Goal: Task Accomplishment & Management: Complete application form

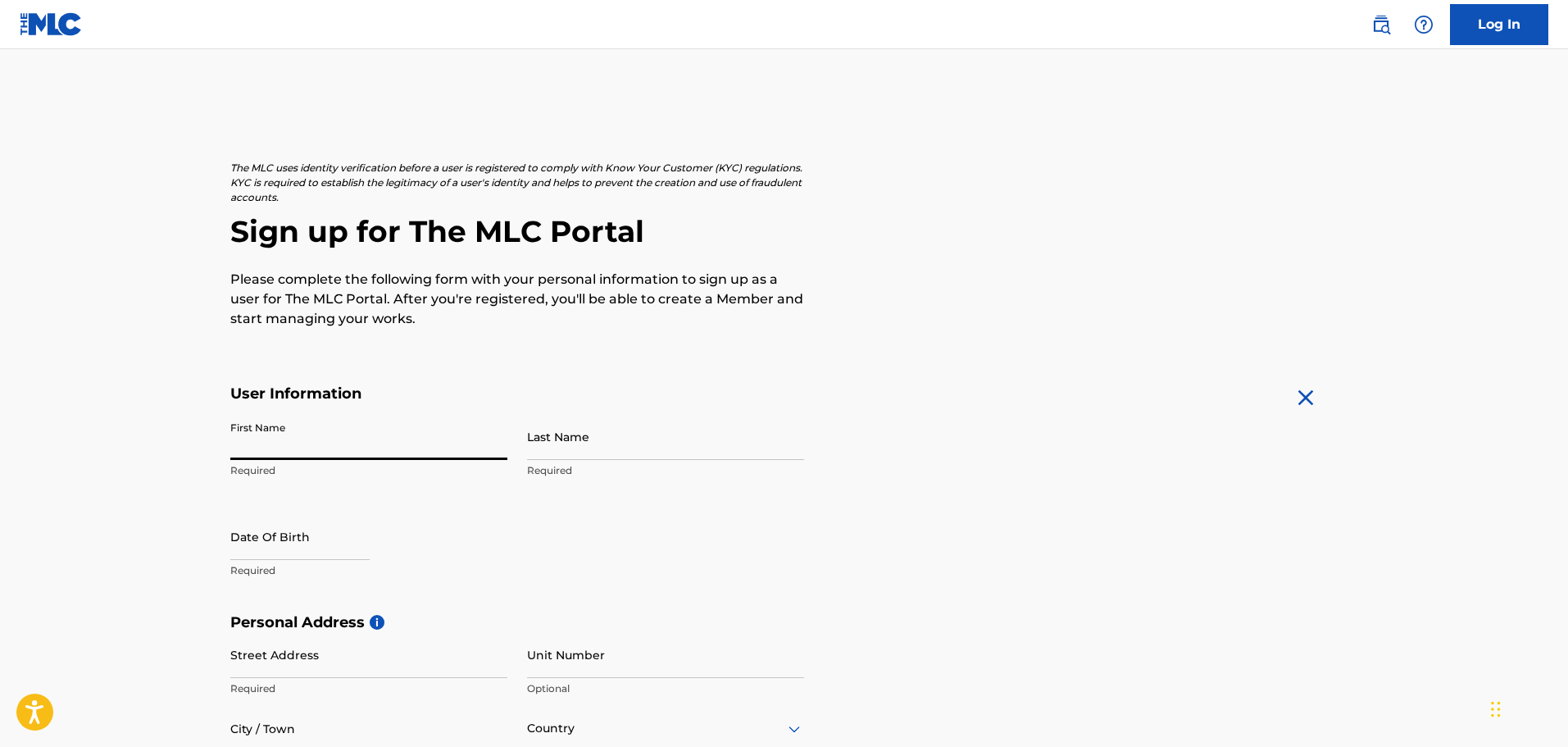
click at [306, 442] on input "First Name" at bounding box center [368, 436] width 277 height 47
type input "[PERSON_NAME]"
type input "[STREET_ADDRESS]"
type input "LEANDER"
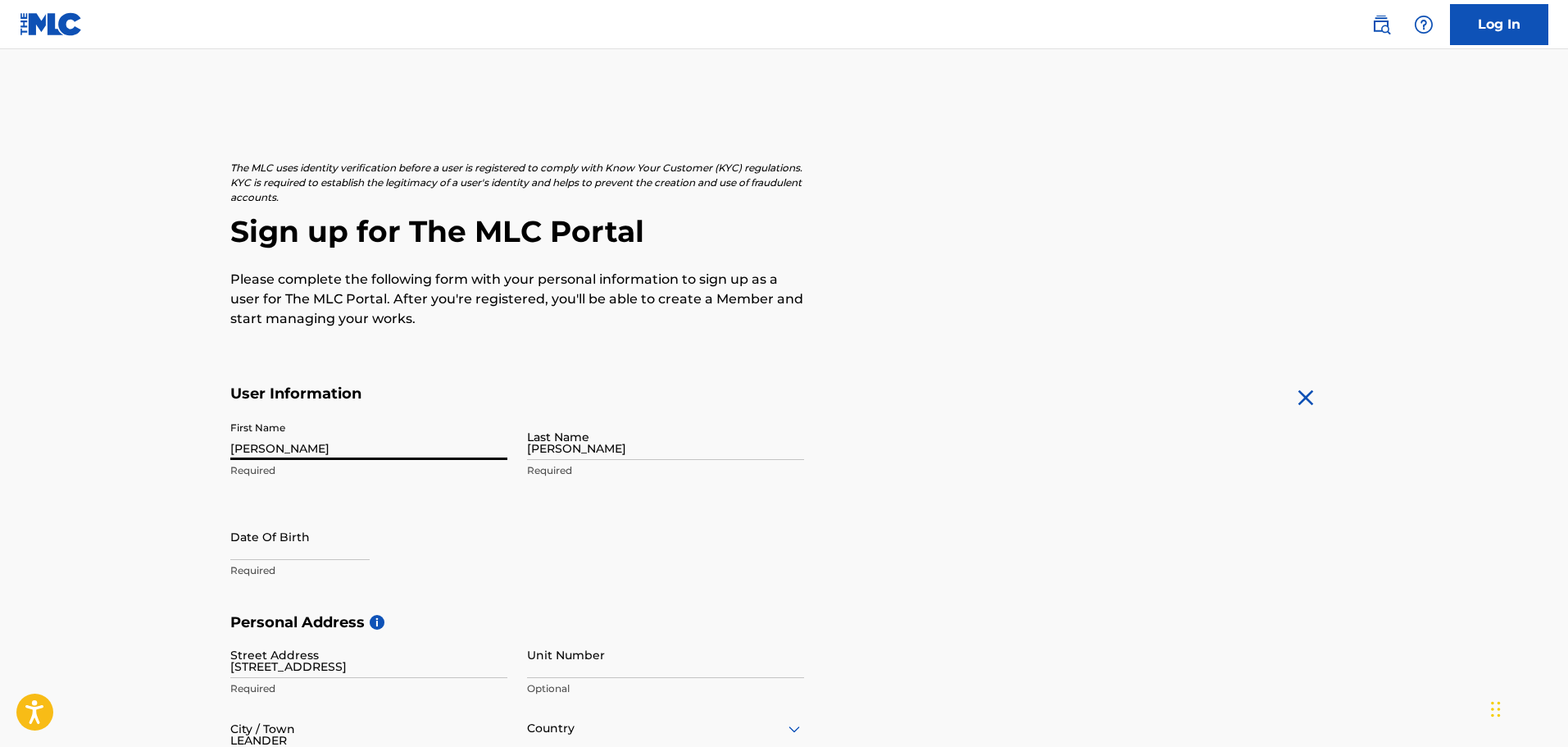
type input "[GEOGRAPHIC_DATA]"
type input "78641"
type input "337"
type input "5402874"
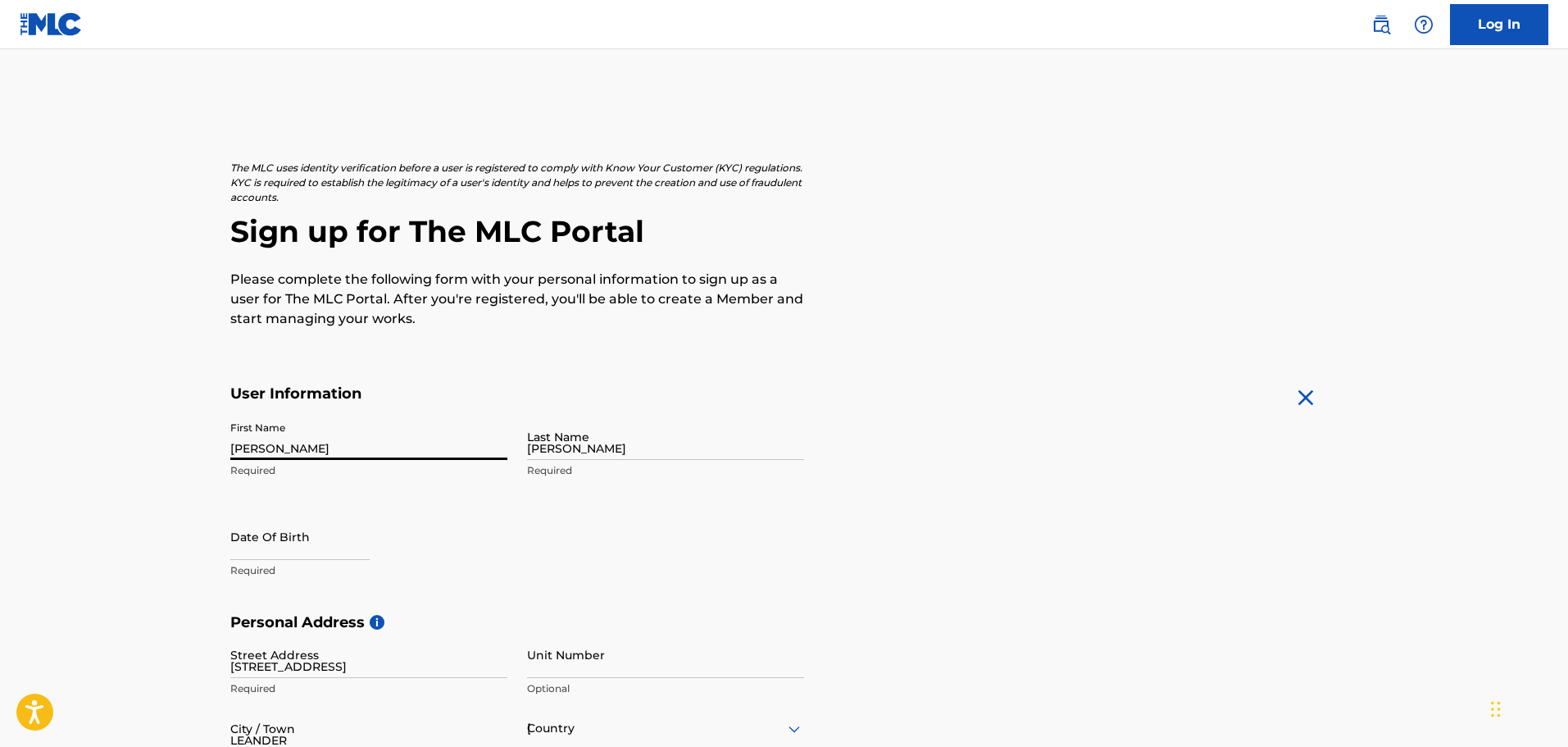
type input "[EMAIL_ADDRESS][DOMAIN_NAME]"
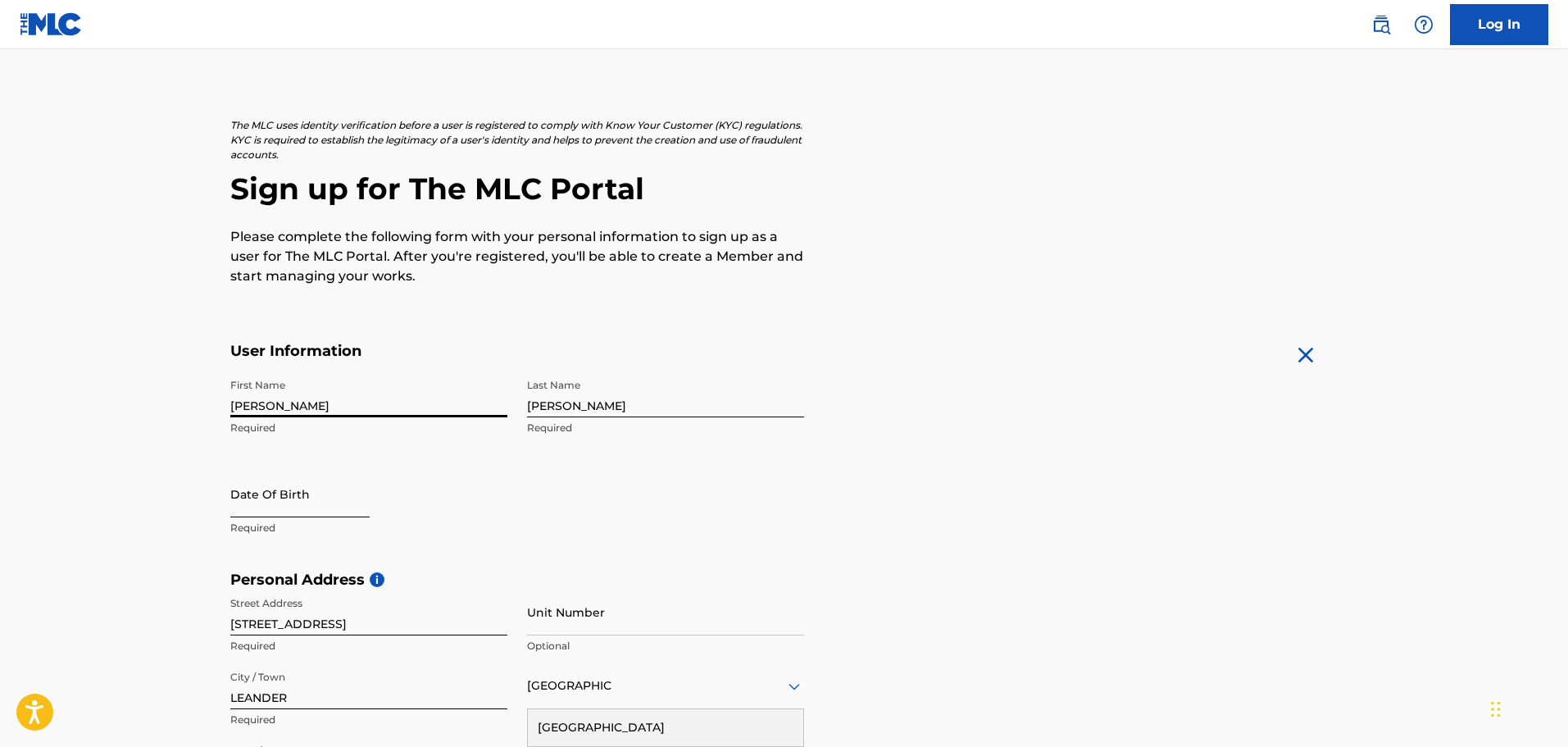
click at [268, 492] on input "text" at bounding box center [300, 493] width 139 height 47
select select "8"
select select "2025"
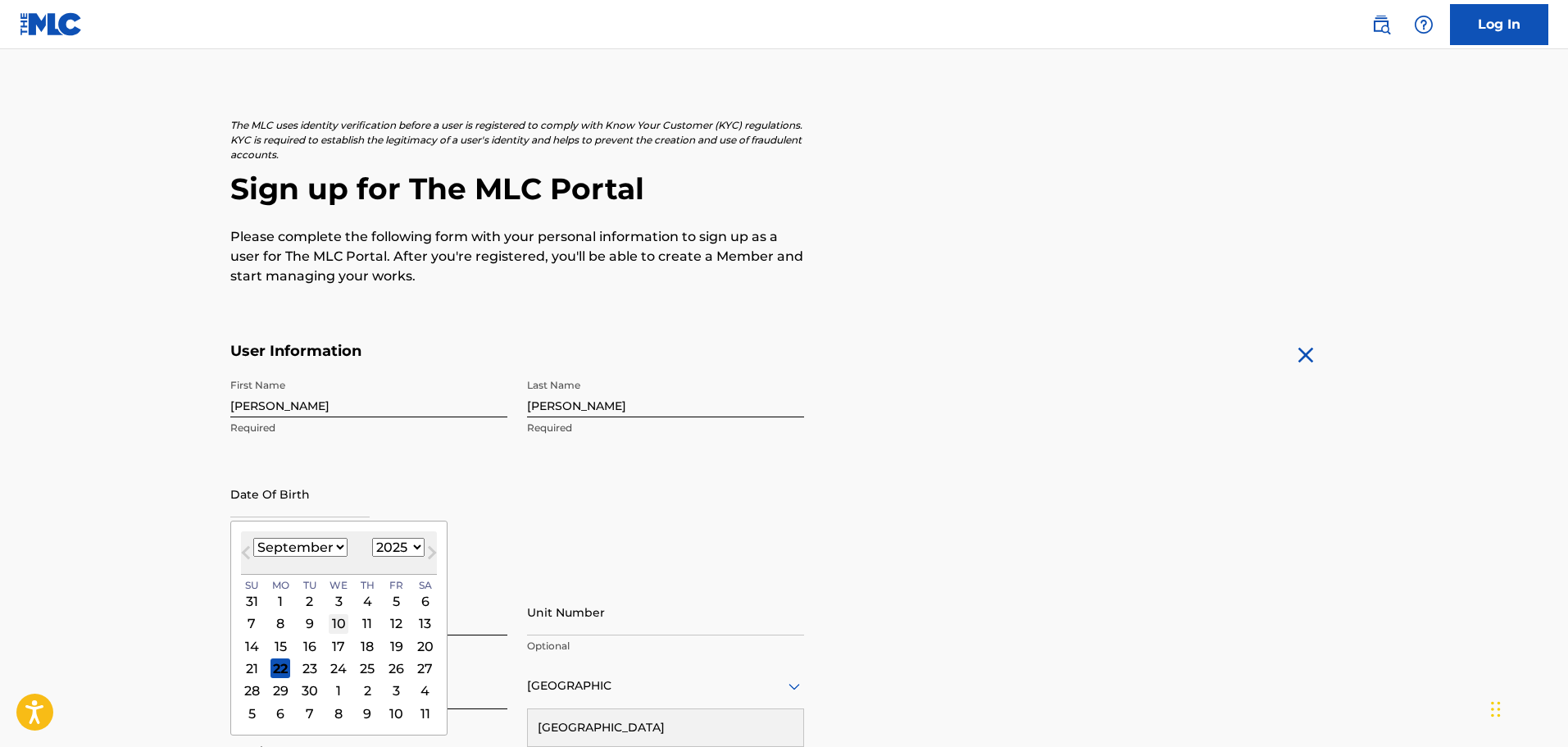
click at [341, 619] on div "10" at bounding box center [338, 623] width 20 height 20
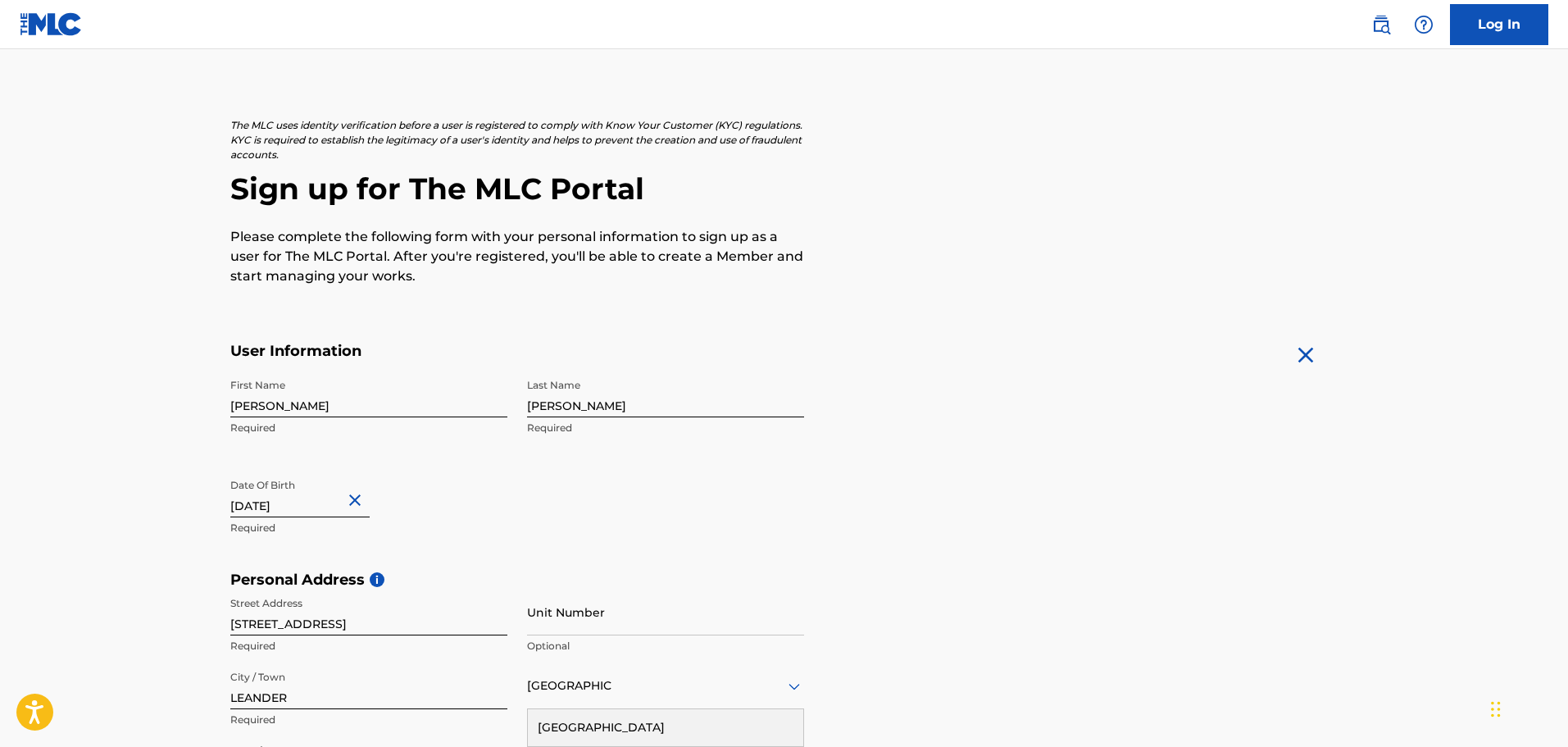
click at [332, 503] on input "text" at bounding box center [300, 493] width 139 height 47
select select "8"
select select "2025"
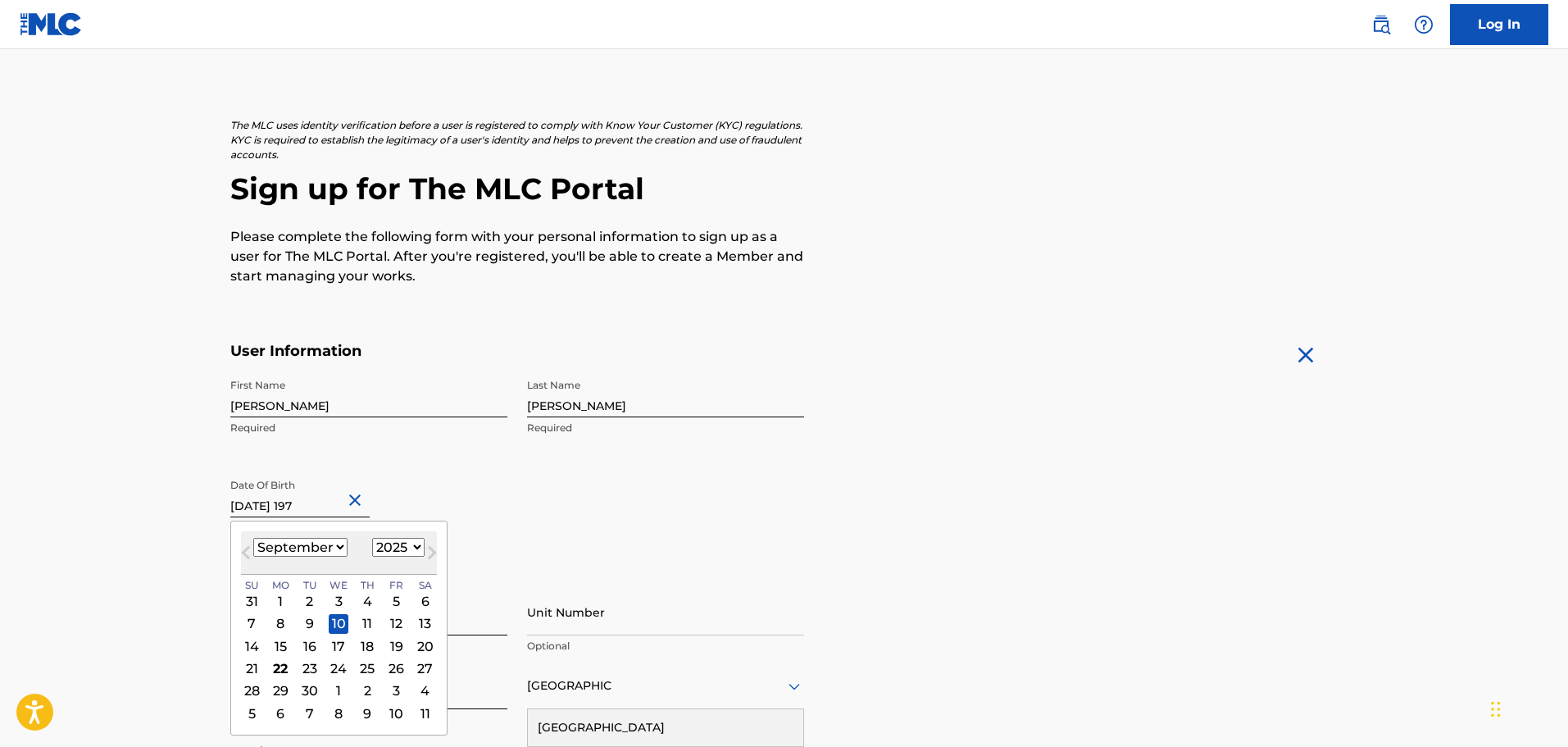
type input "[DATE]"
select select "1974"
type input "[DATE]"
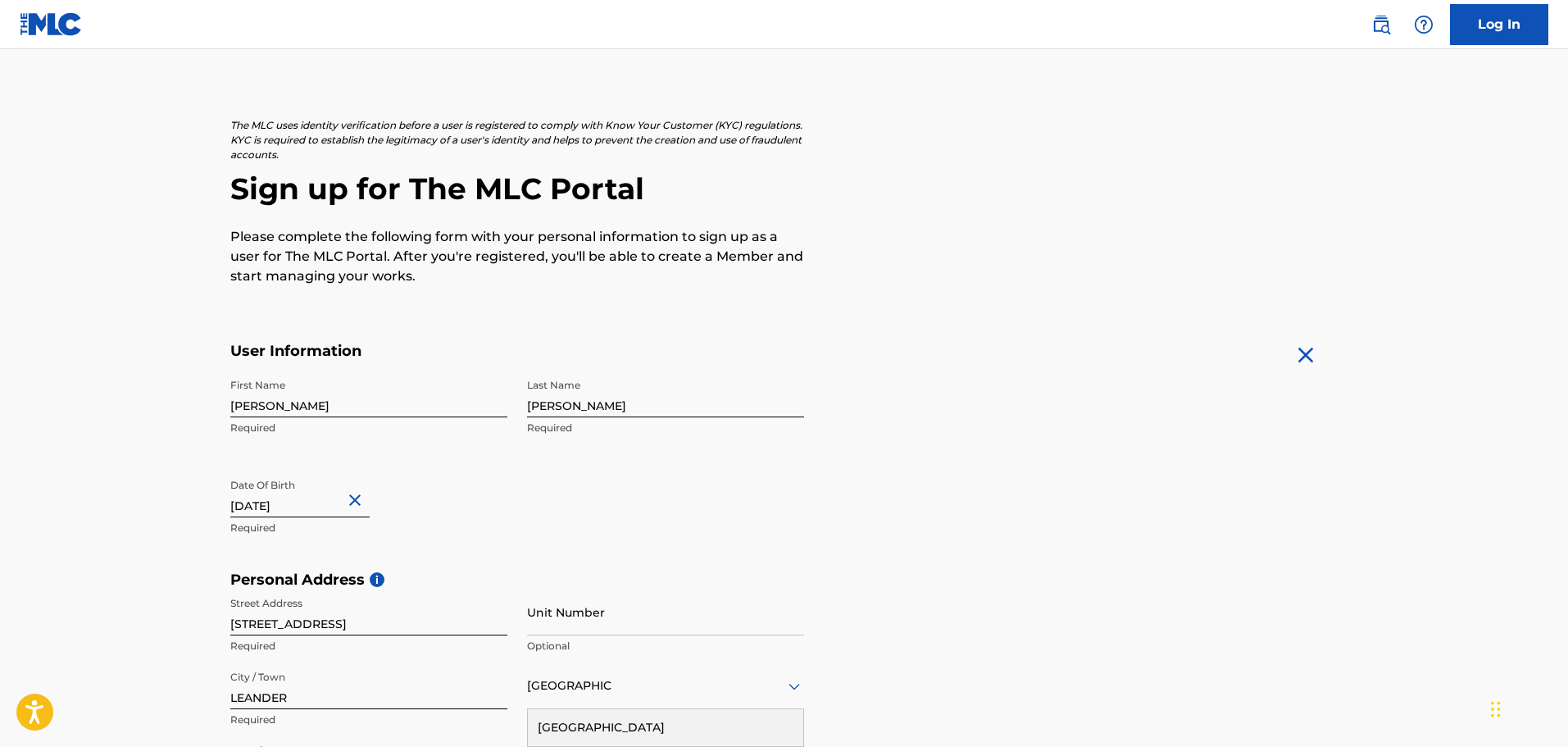
click at [902, 486] on form "User Information First Name [PERSON_NAME] Required Last Name [PERSON_NAME] Requ…" at bounding box center [784, 705] width 1108 height 727
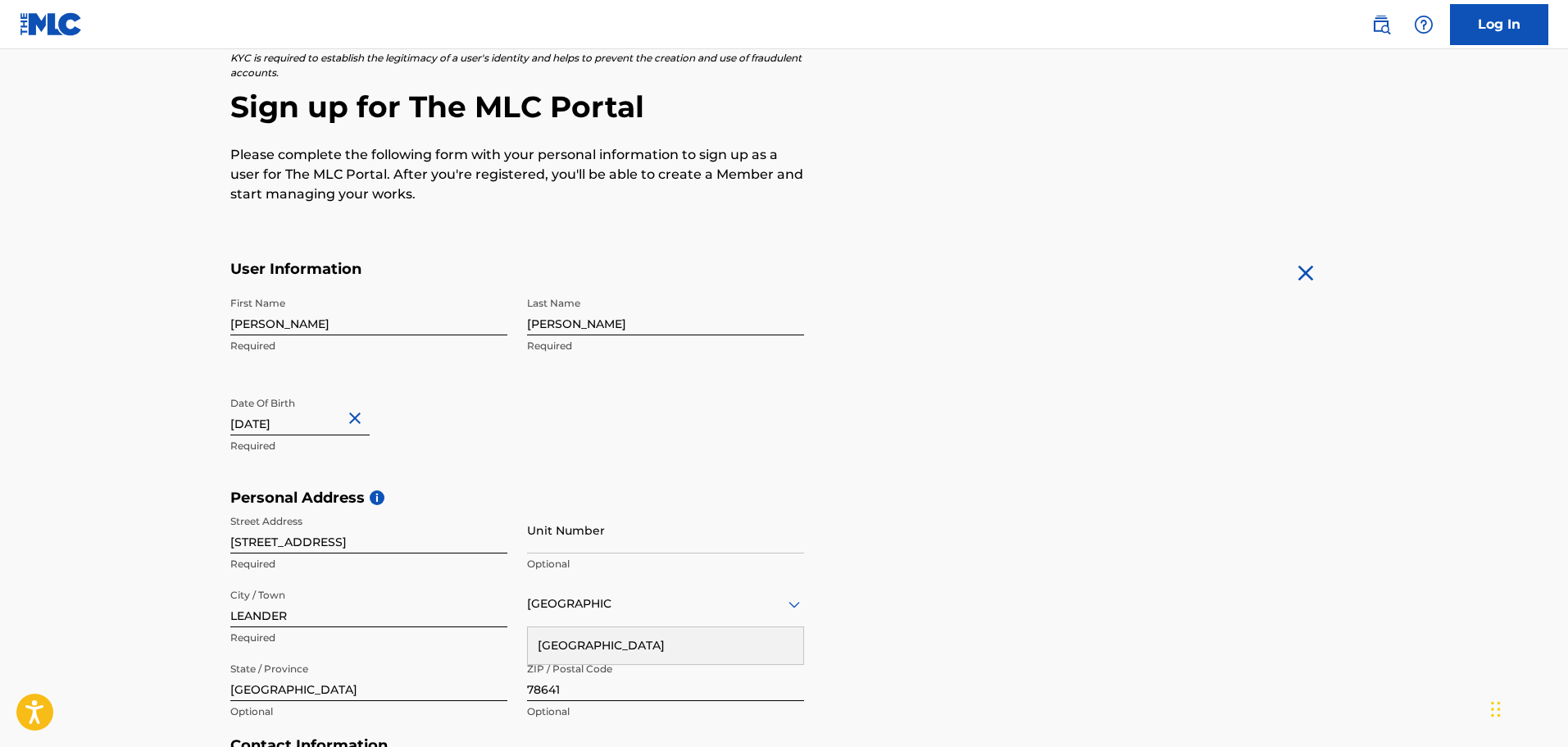
scroll to position [206, 0]
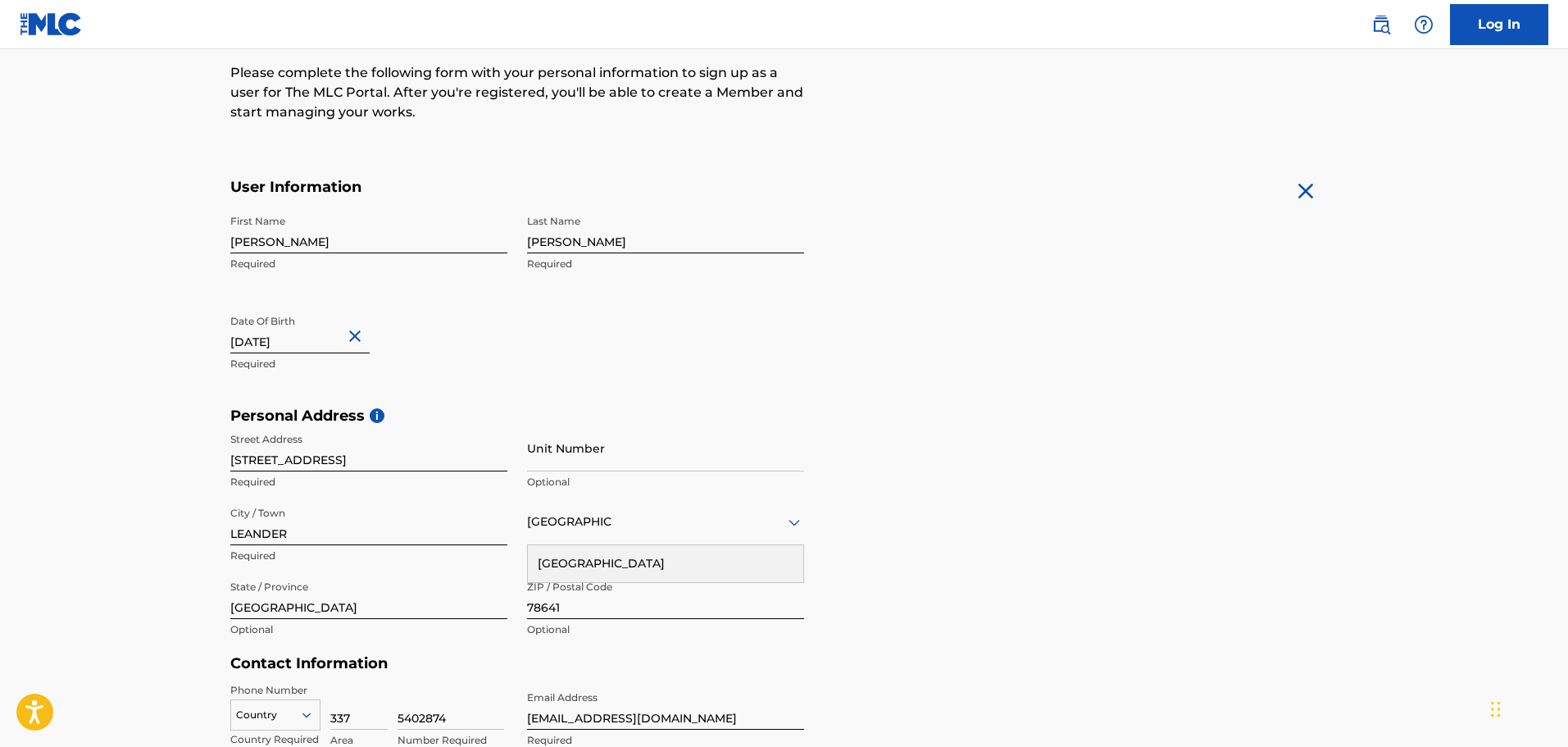
click at [1096, 602] on div "Personal Address i Street Address [STREET_ADDRESS] Required Unit Number Optiona…" at bounding box center [784, 530] width 1108 height 248
click at [747, 556] on div "[GEOGRAPHIC_DATA]" at bounding box center [665, 563] width 276 height 37
click at [1014, 591] on div "Personal Address i Street Address [STREET_ADDRESS] Required Unit Number Optiona…" at bounding box center [784, 530] width 1108 height 248
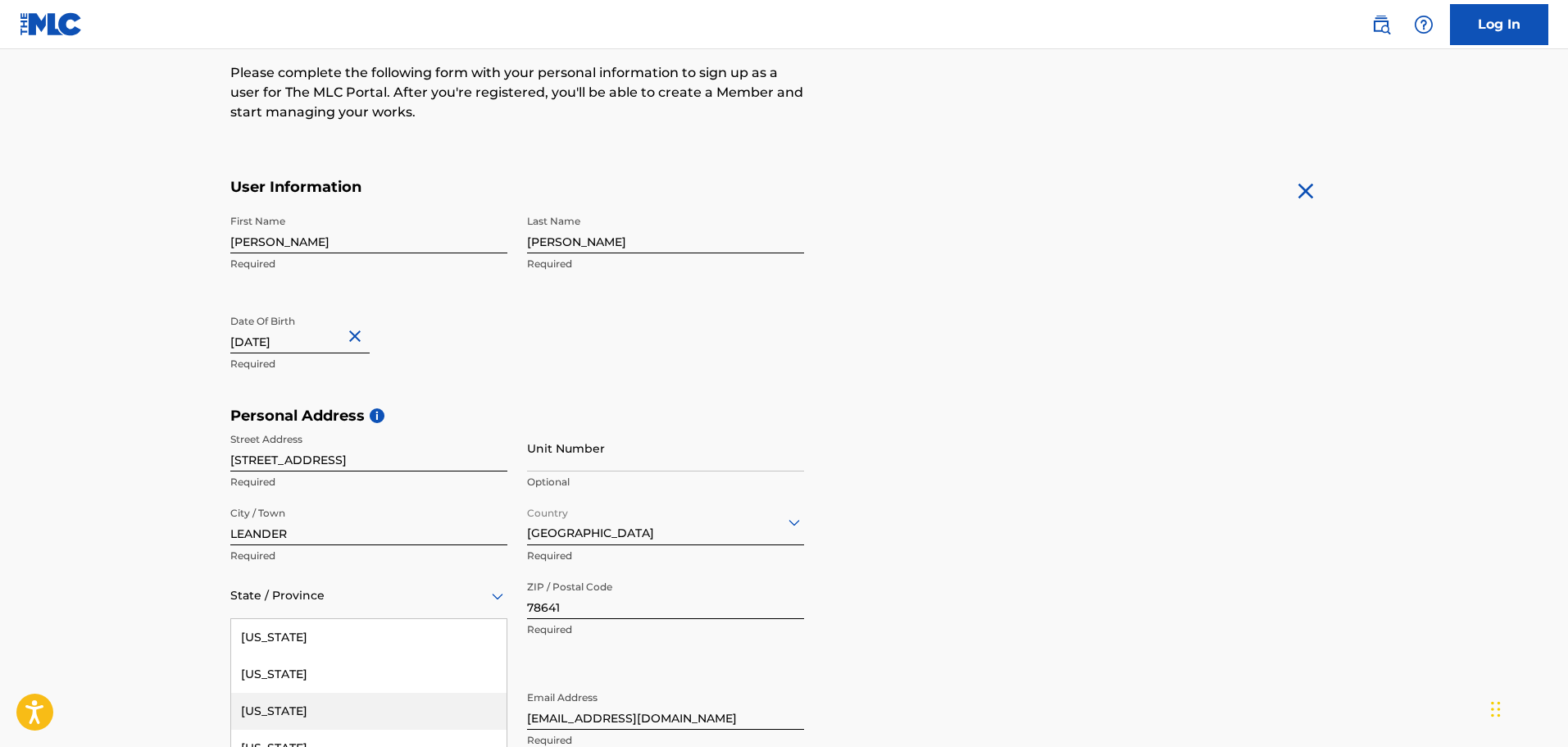
click at [381, 608] on div "57 results available. Use Up and Down to choose options, press Enter to select …" at bounding box center [368, 595] width 277 height 47
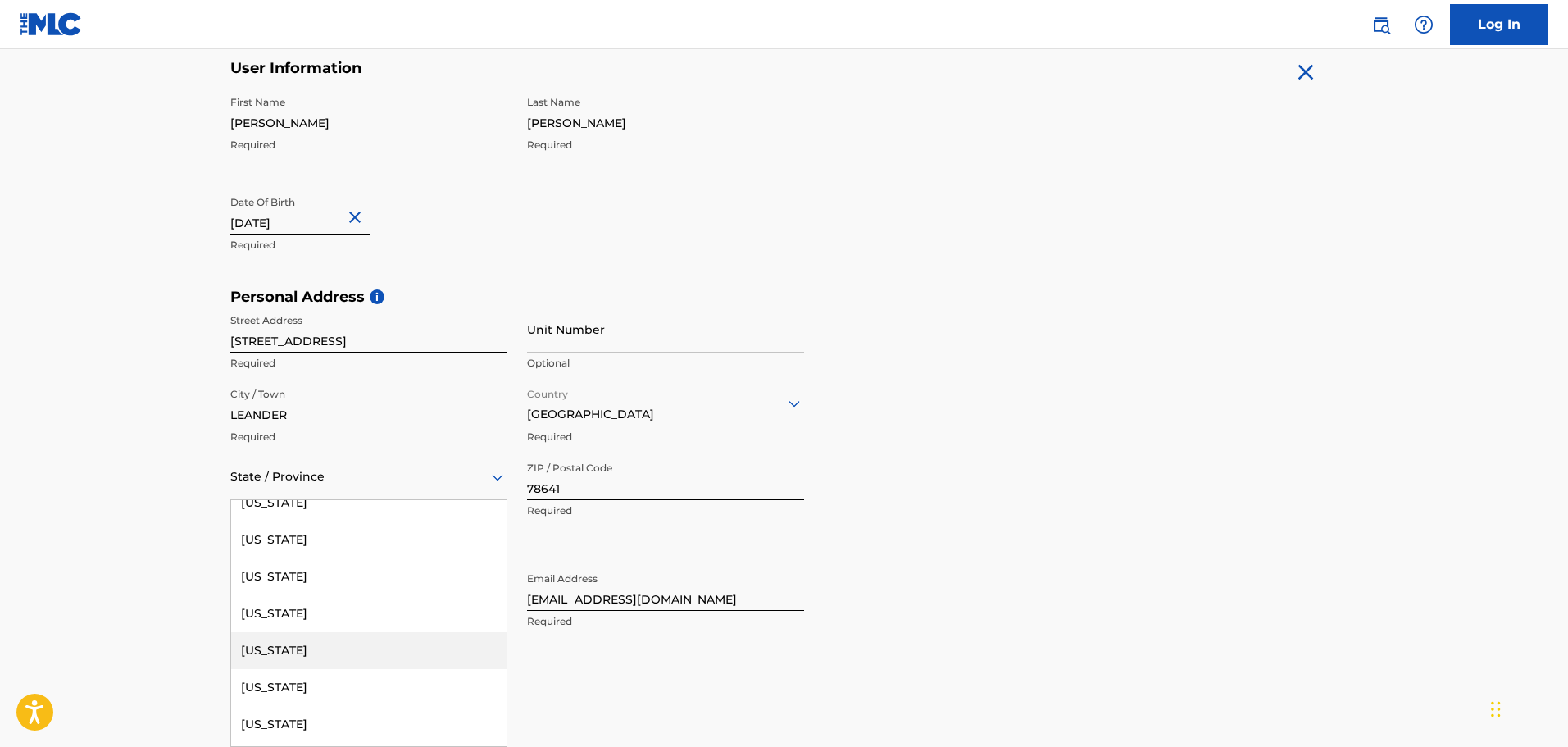
scroll to position [1639, 0]
click at [258, 643] on div "[US_STATE]" at bounding box center [368, 649] width 276 height 37
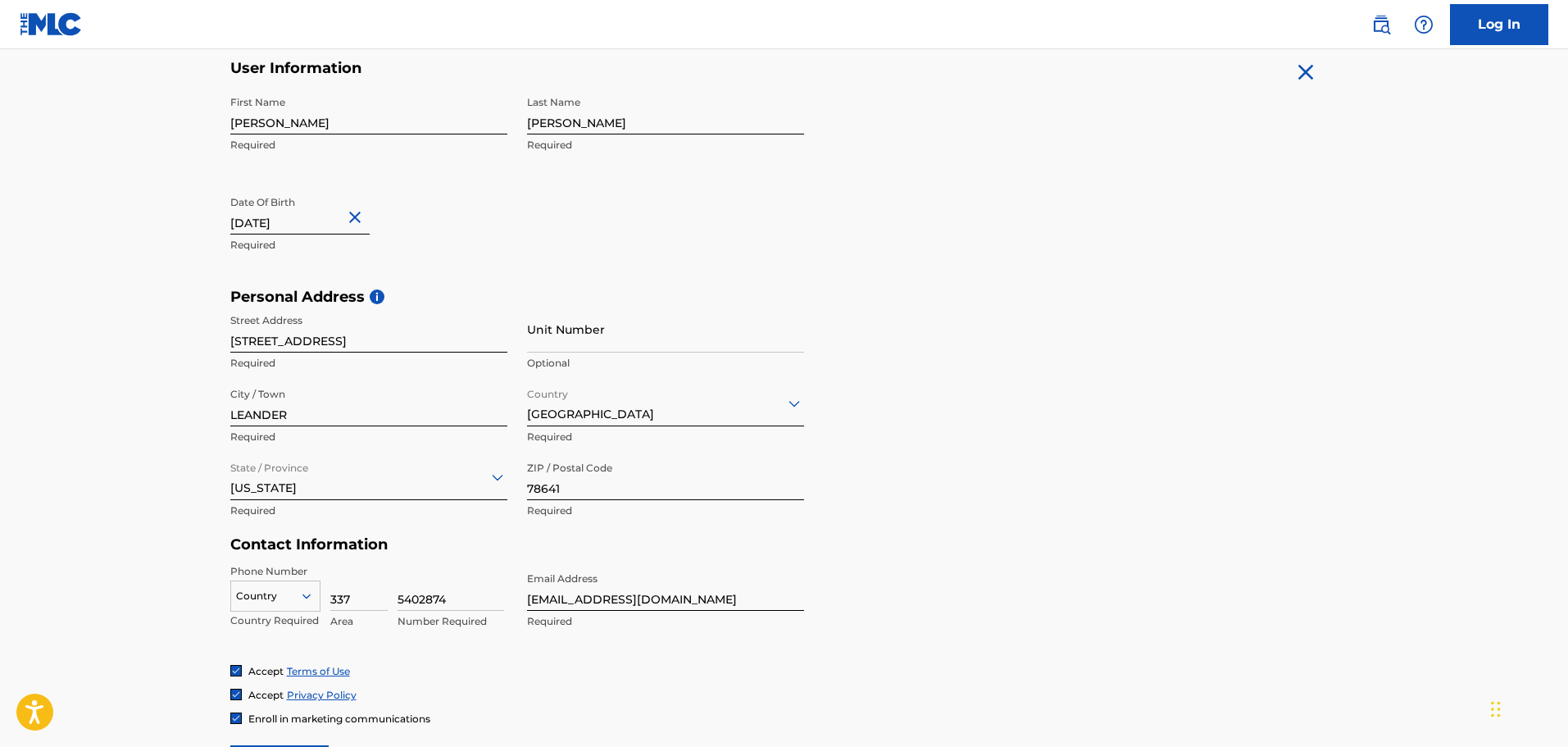
click at [152, 619] on main "The MLC uses identity verification before a user is registered to comply with K…" at bounding box center [784, 301] width 1568 height 1154
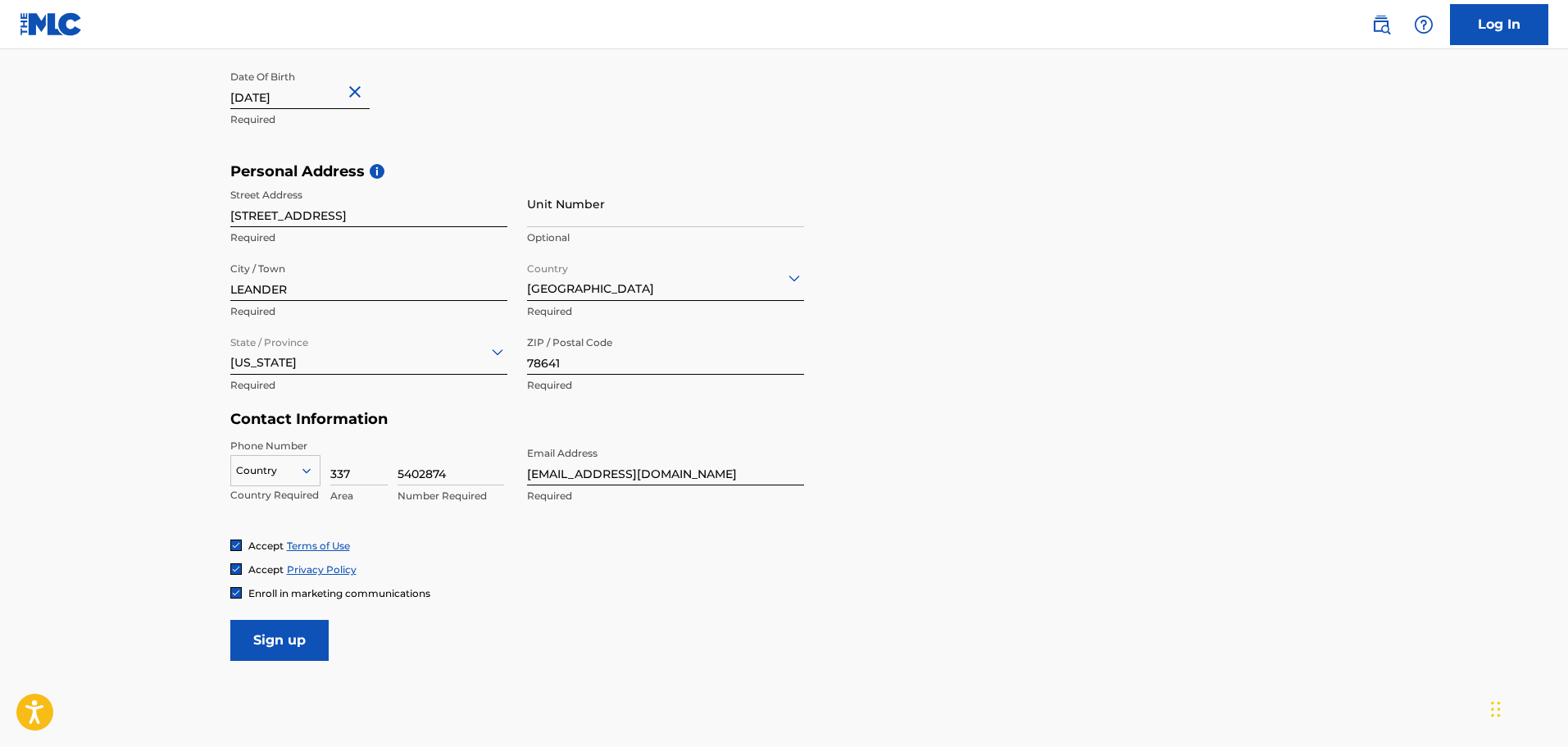
scroll to position [489, 0]
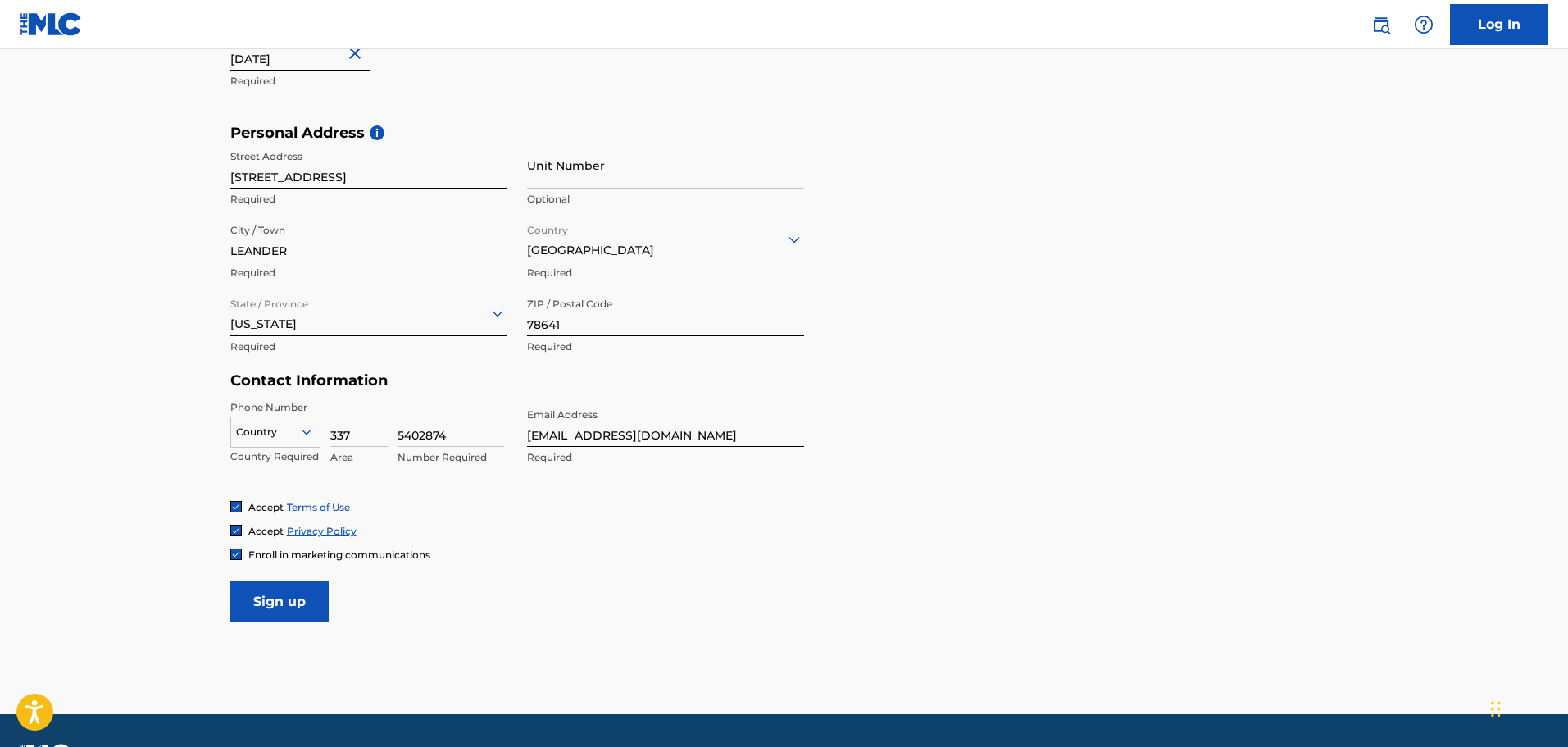
click at [236, 553] on img at bounding box center [236, 554] width 10 height 10
click at [270, 606] on input "Sign up" at bounding box center [279, 601] width 98 height 41
drag, startPoint x: 270, startPoint y: 606, endPoint x: 364, endPoint y: 601, distance: 94.1
click at [273, 606] on input "Sign up" at bounding box center [279, 601] width 98 height 41
click at [291, 430] on div at bounding box center [275, 431] width 89 height 18
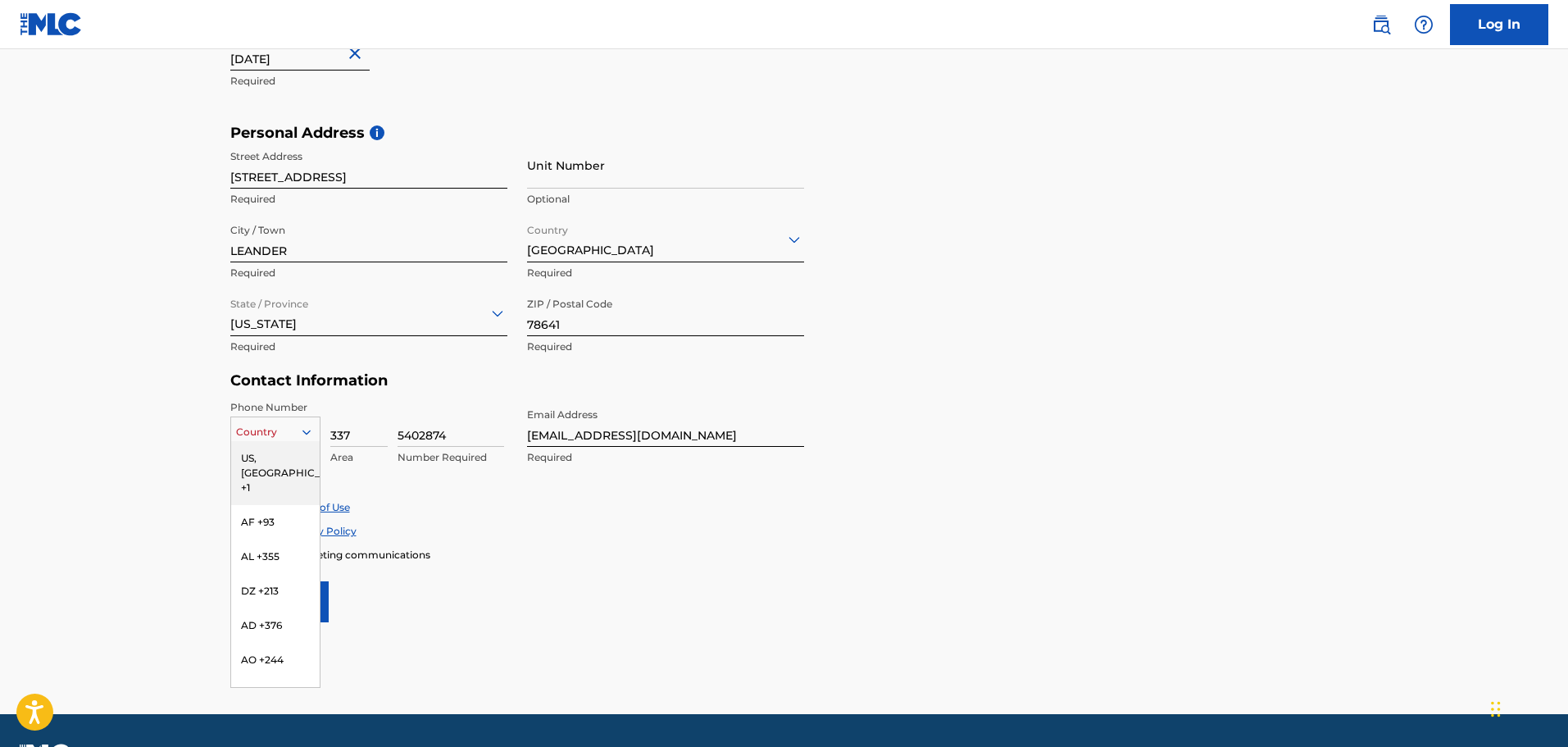
click at [270, 457] on div "US, [GEOGRAPHIC_DATA] +1" at bounding box center [275, 472] width 89 height 64
click at [284, 426] on div at bounding box center [275, 431] width 89 height 18
click at [282, 452] on div "US, [GEOGRAPHIC_DATA] +1" at bounding box center [275, 472] width 89 height 64
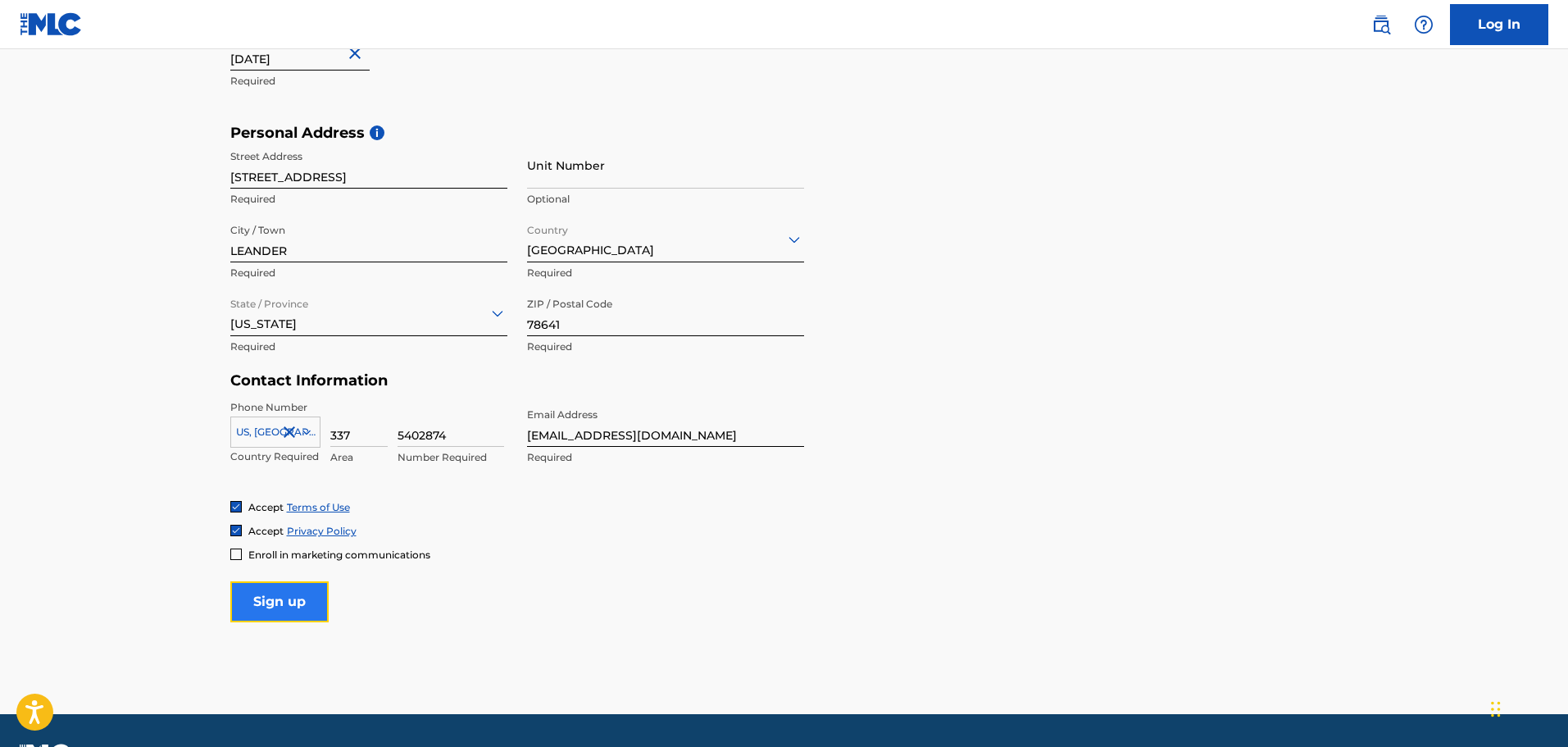
click at [264, 608] on input "Sign up" at bounding box center [279, 601] width 98 height 41
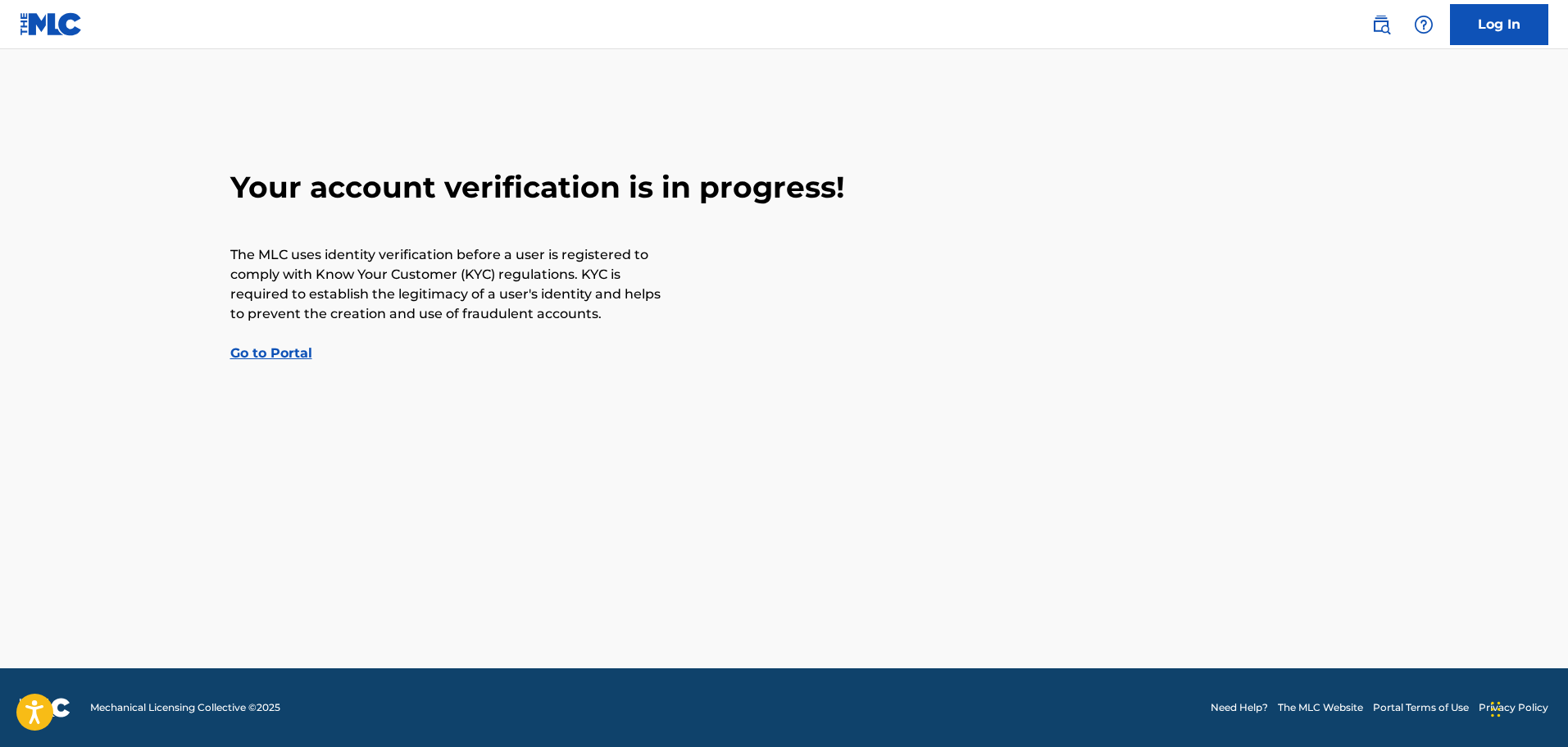
click at [282, 351] on link "Go to Portal" at bounding box center [271, 353] width 82 height 15
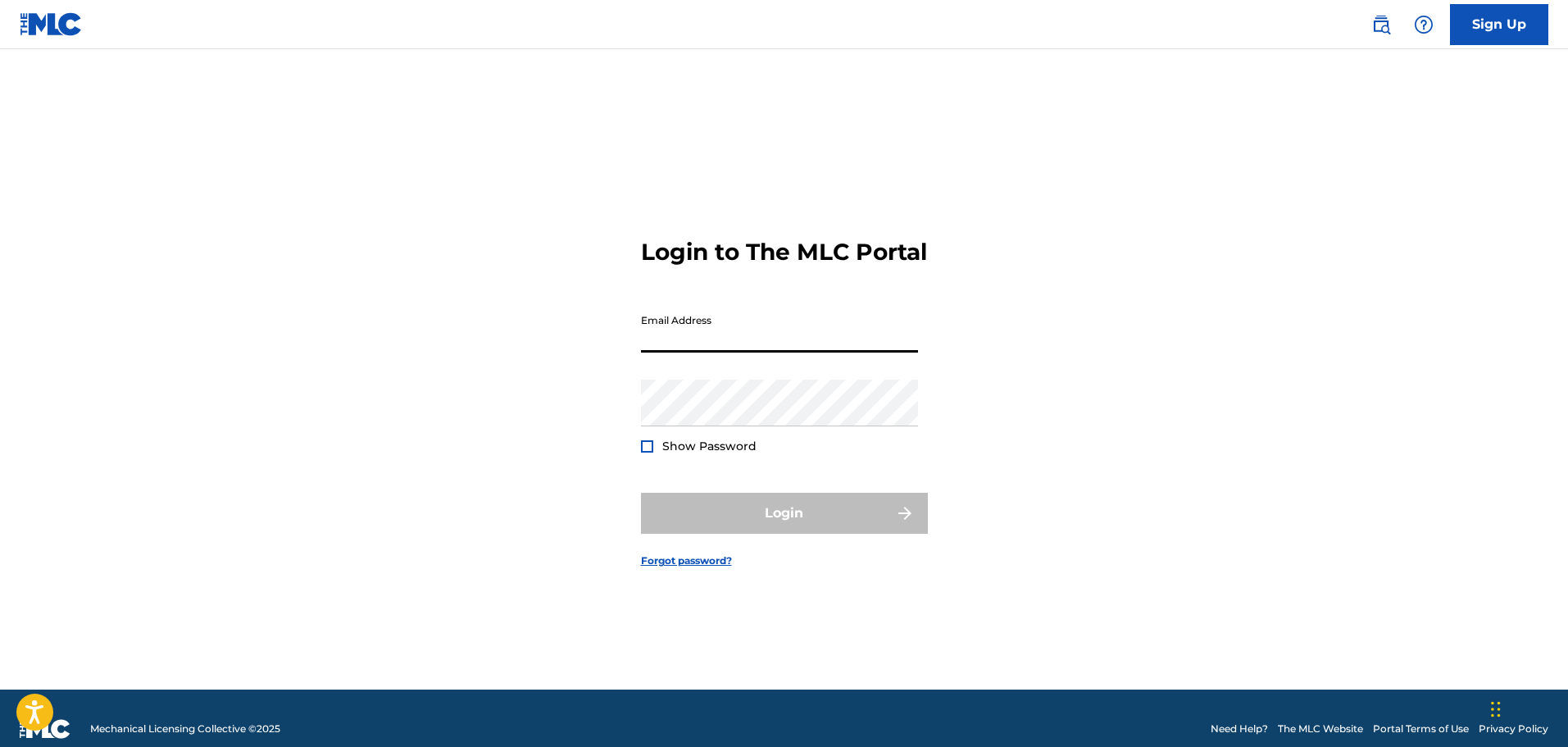
click at [676, 344] on input "Email Address" at bounding box center [780, 328] width 277 height 47
type input "[EMAIL_ADDRESS][DOMAIN_NAME]"
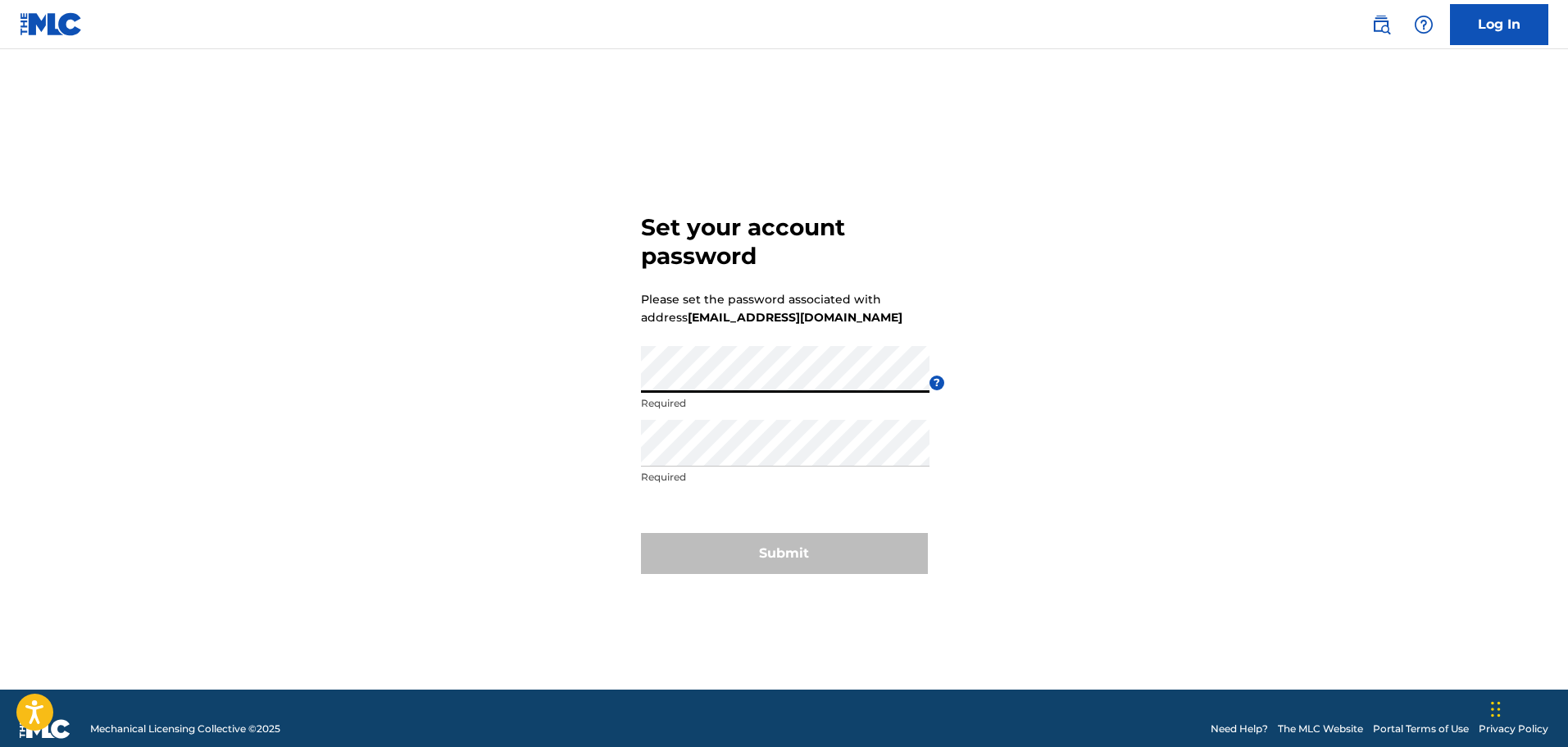
click at [584, 377] on div "Set your account password Please set the password associated with address [EMAI…" at bounding box center [784, 389] width 1148 height 599
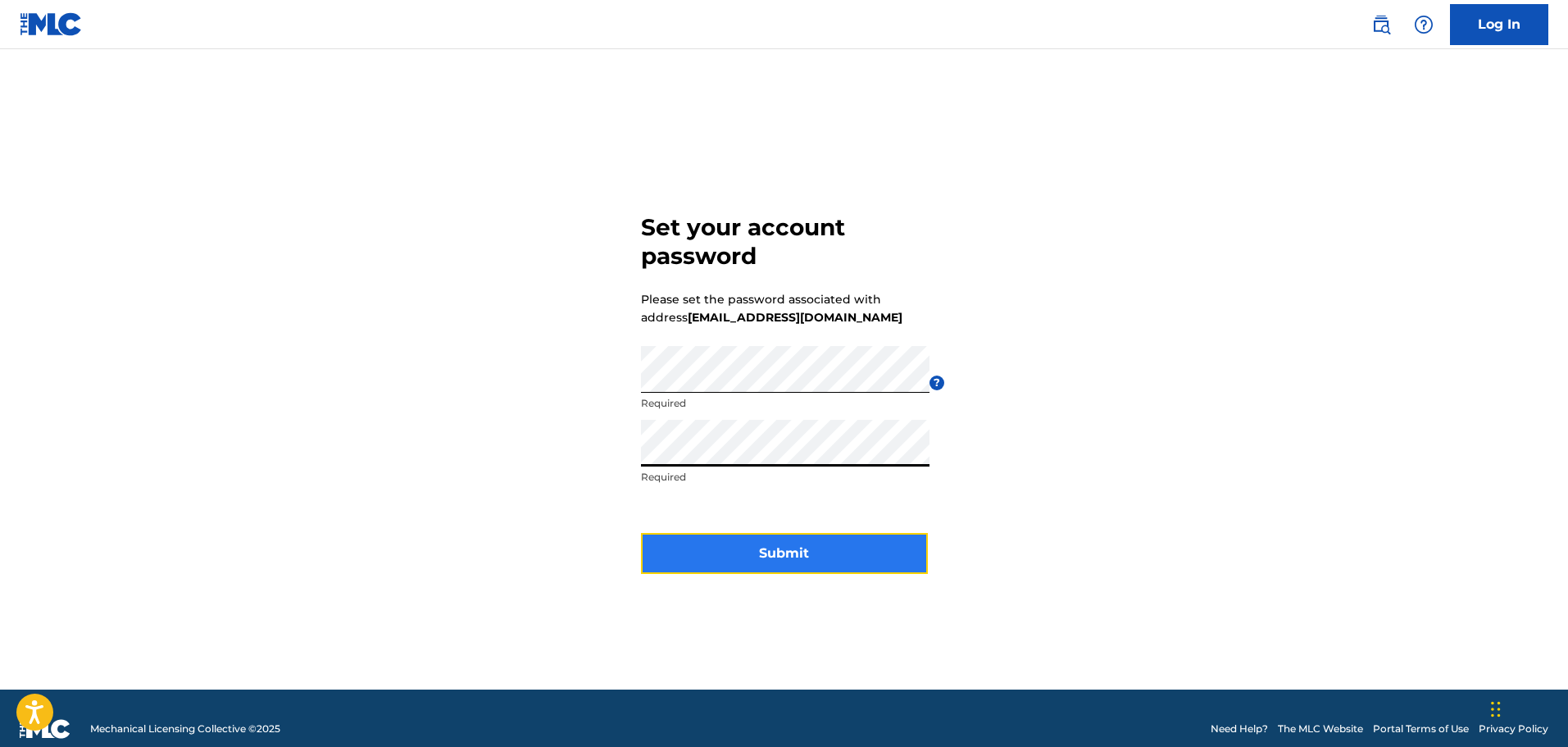
click at [827, 562] on button "Submit" at bounding box center [784, 552] width 287 height 41
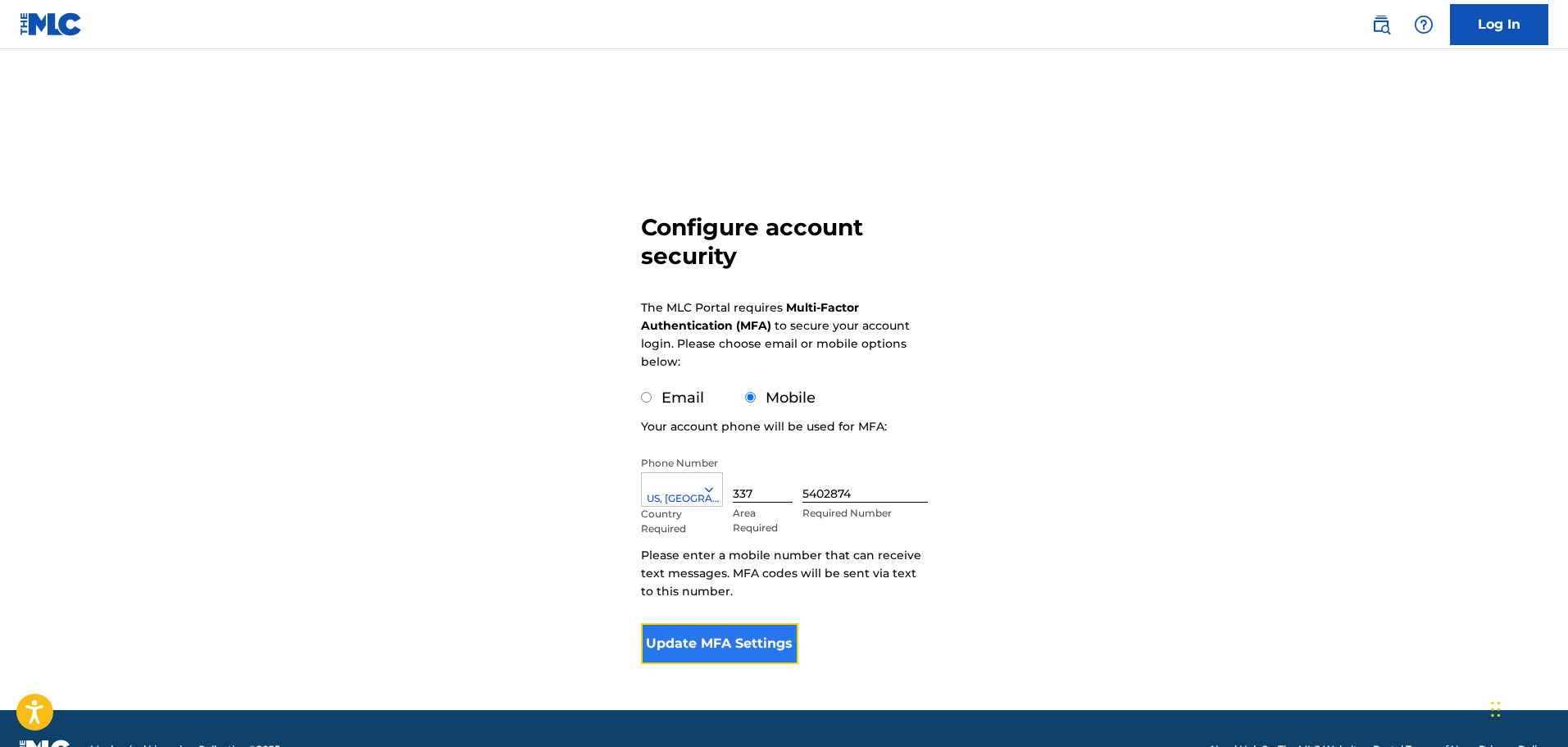
click at [721, 652] on button "Update MFA Settings" at bounding box center [721, 643] width 158 height 41
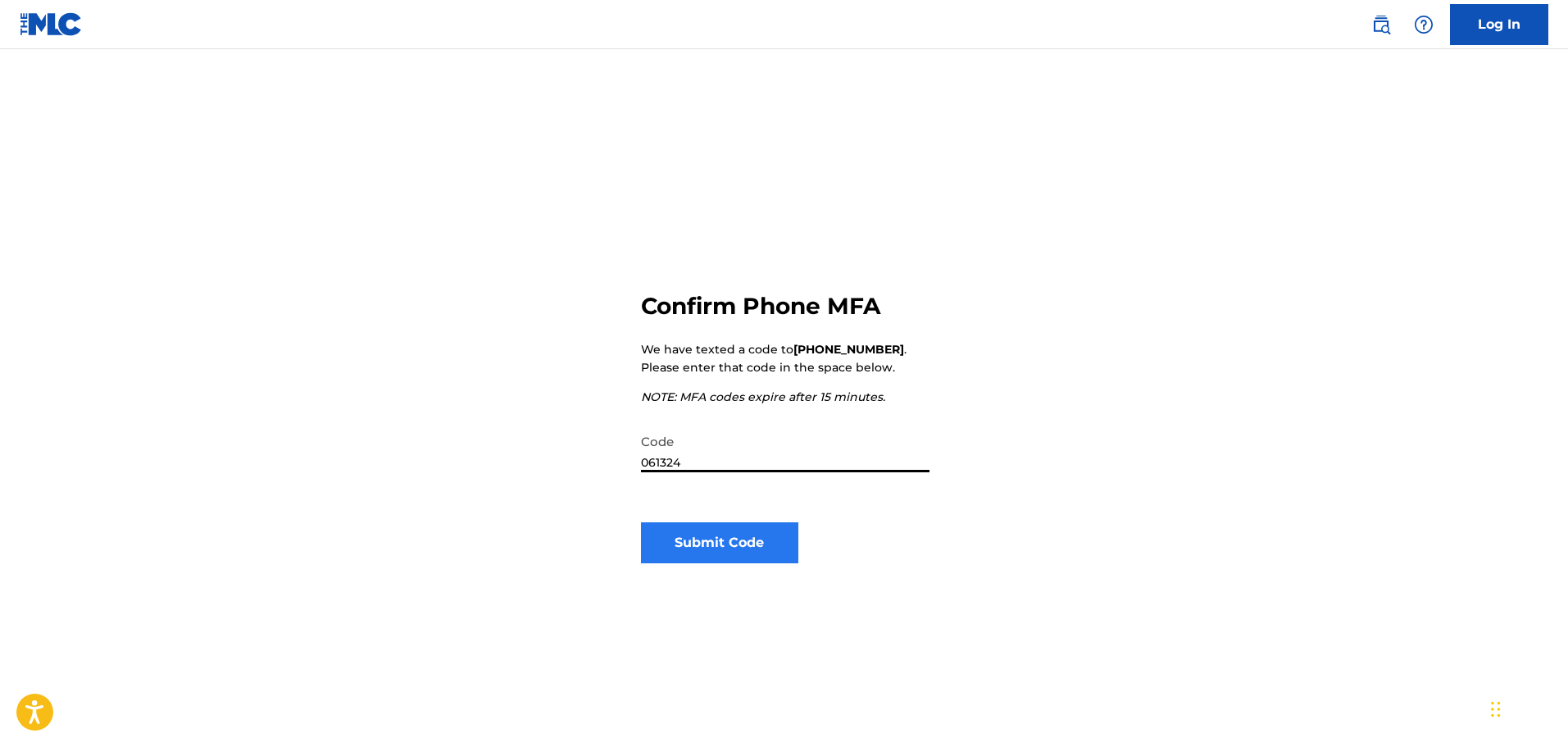
type input "061324"
click at [764, 545] on button "Submit Code" at bounding box center [721, 542] width 158 height 41
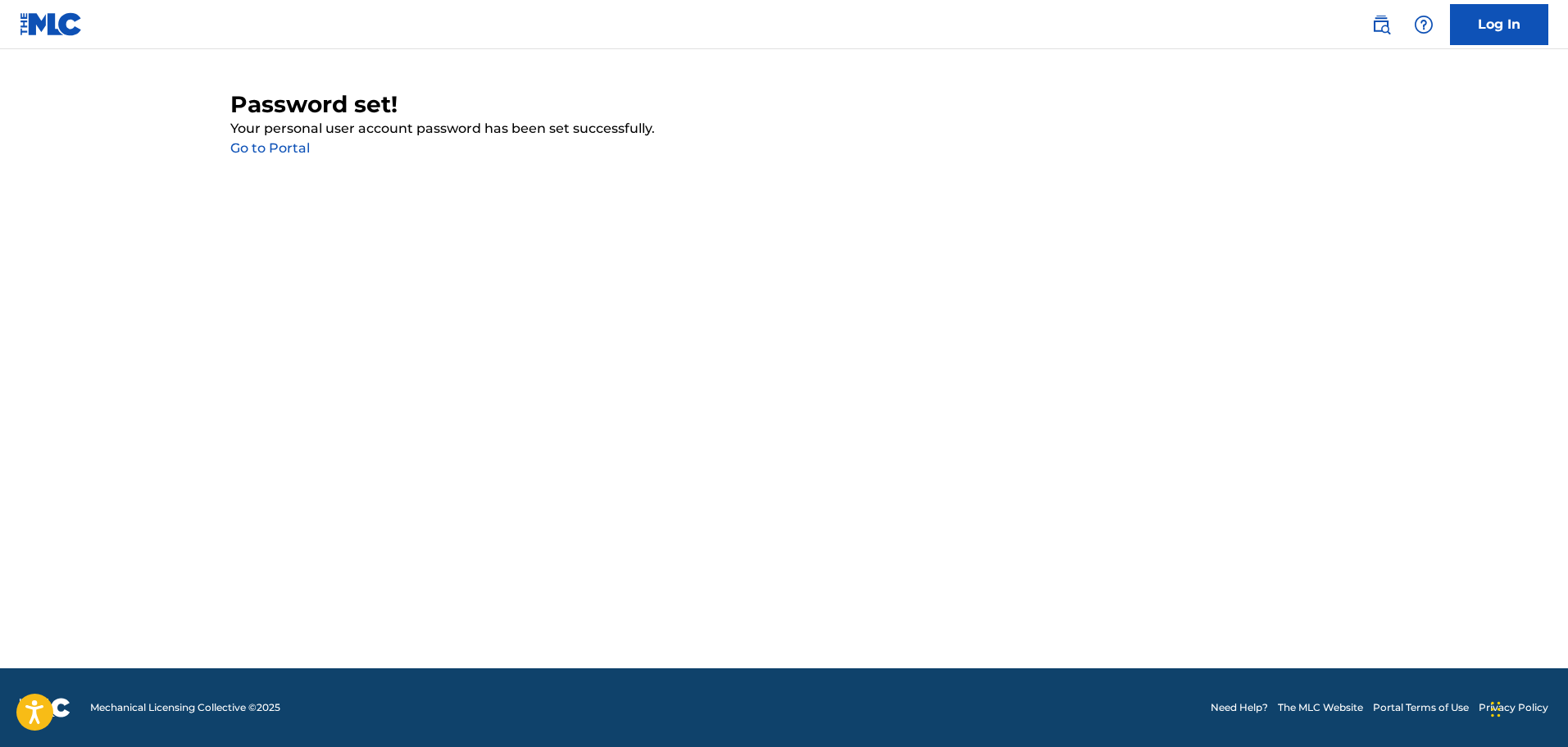
click at [260, 148] on link "Go to Portal" at bounding box center [269, 148] width 79 height 15
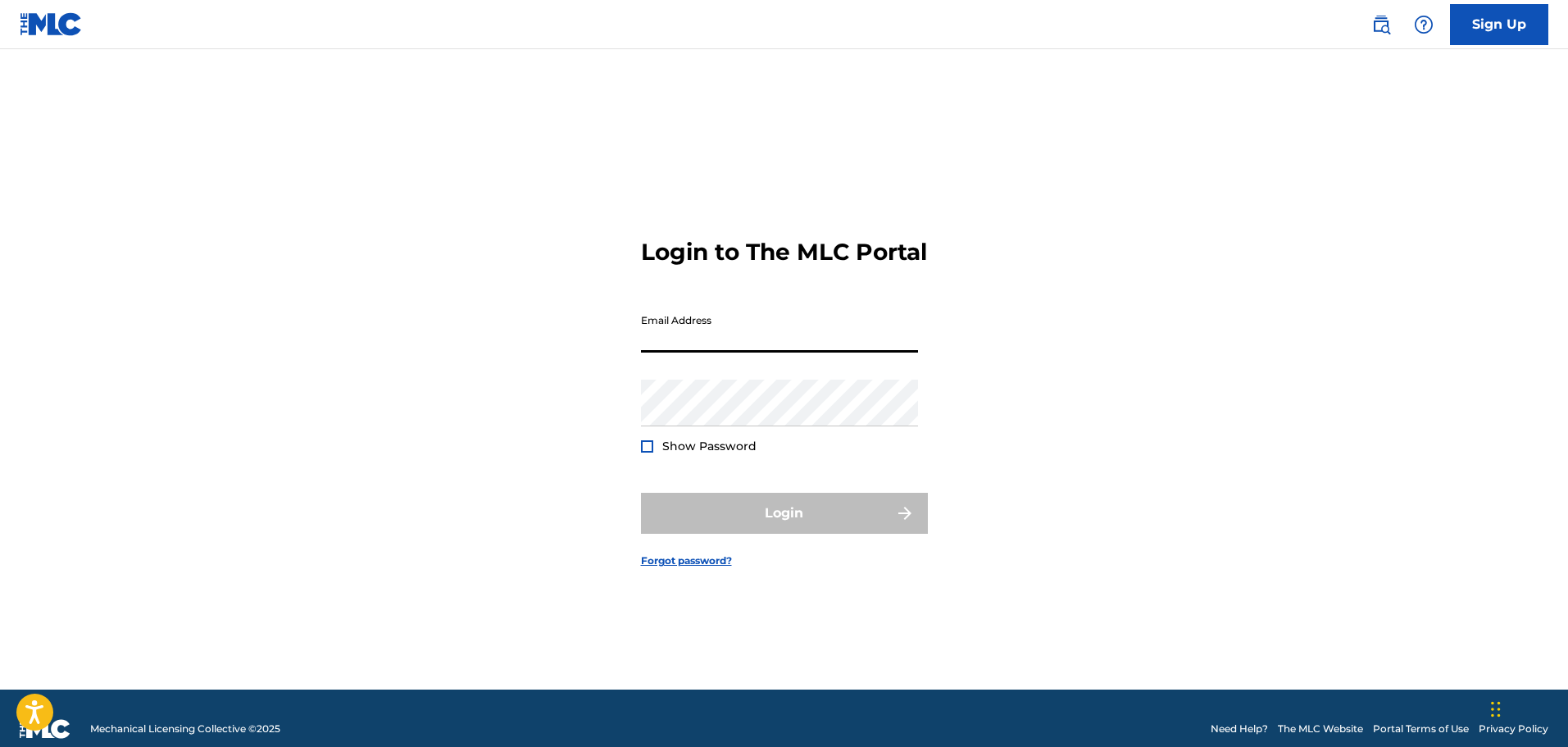
click at [655, 348] on input "Email Address" at bounding box center [780, 328] width 277 height 47
type input "[EMAIL_ADDRESS][DOMAIN_NAME]"
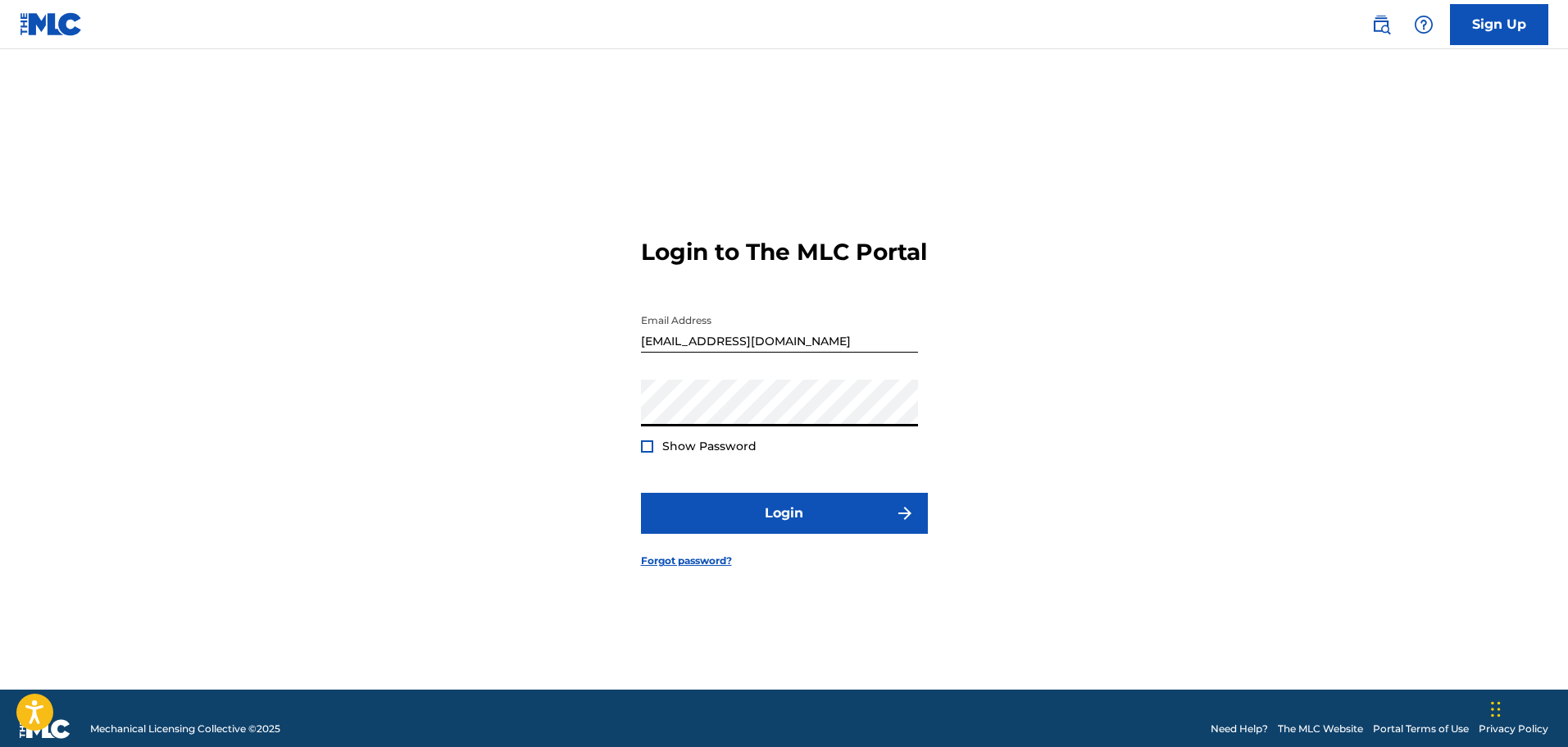
click at [650, 452] on div at bounding box center [647, 446] width 12 height 12
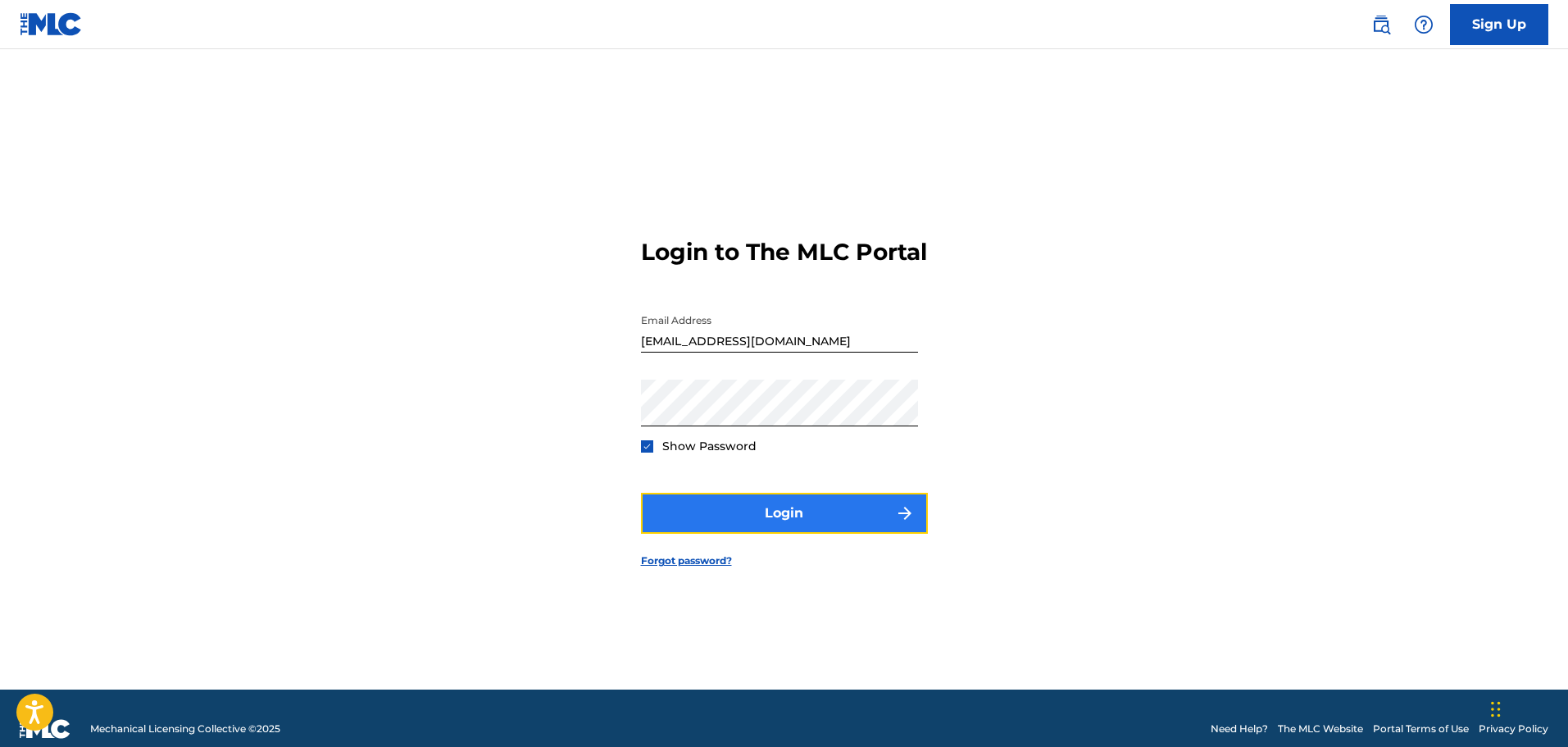
click at [800, 529] on button "Login" at bounding box center [784, 512] width 287 height 41
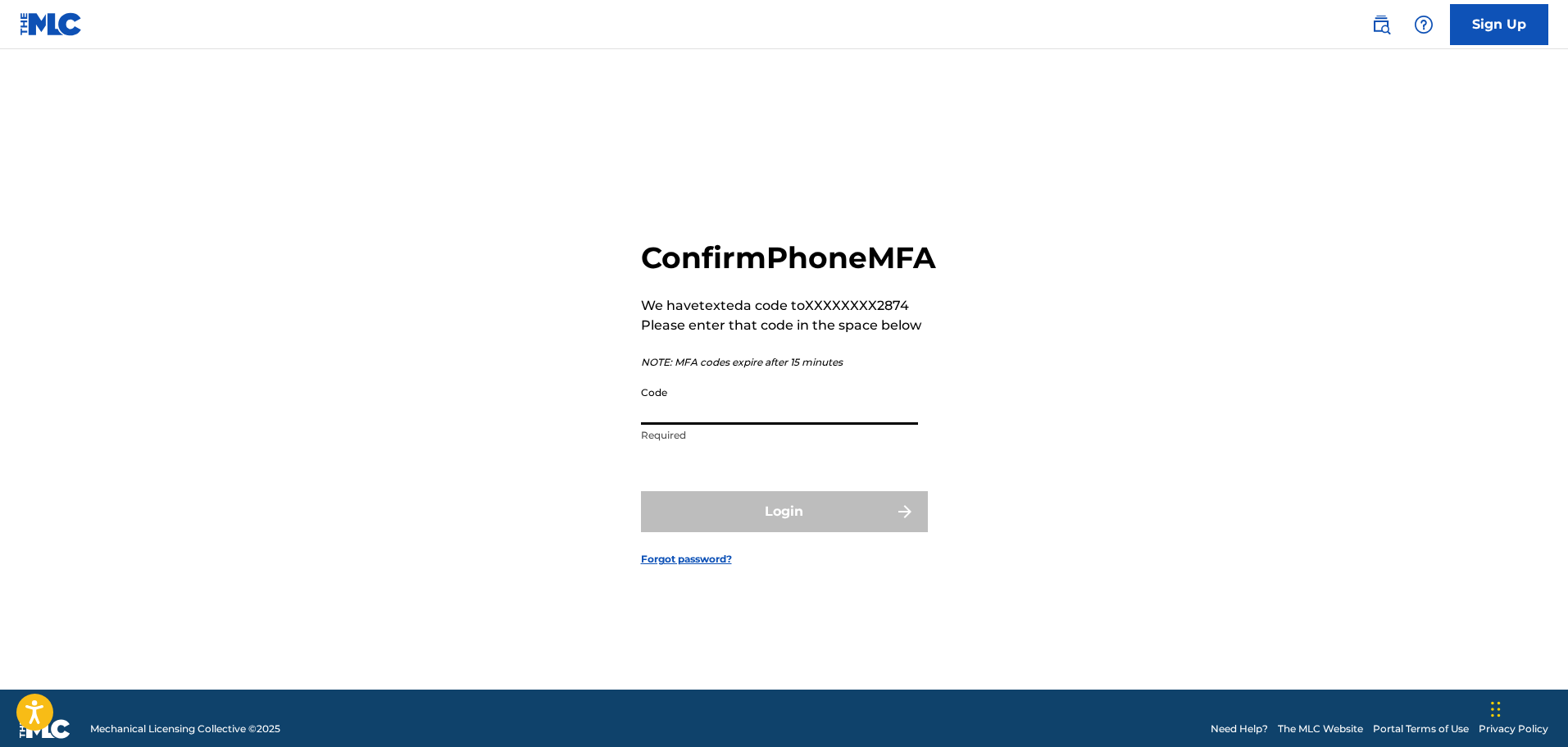
click at [713, 425] on input "Code" at bounding box center [780, 401] width 277 height 47
type input "133973"
click at [792, 527] on button "Login" at bounding box center [784, 511] width 287 height 41
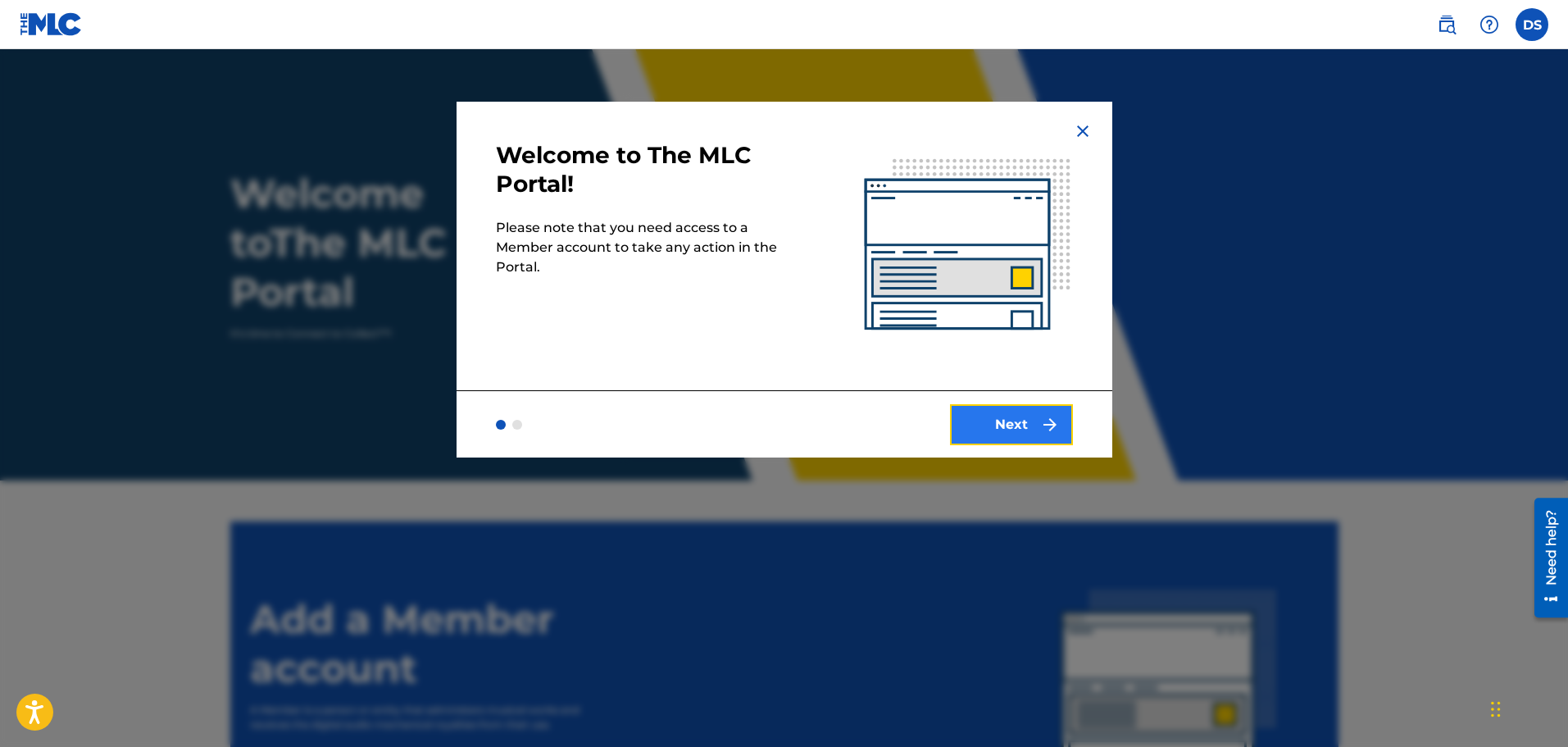
click at [1021, 415] on button "Next" at bounding box center [1012, 425] width 123 height 41
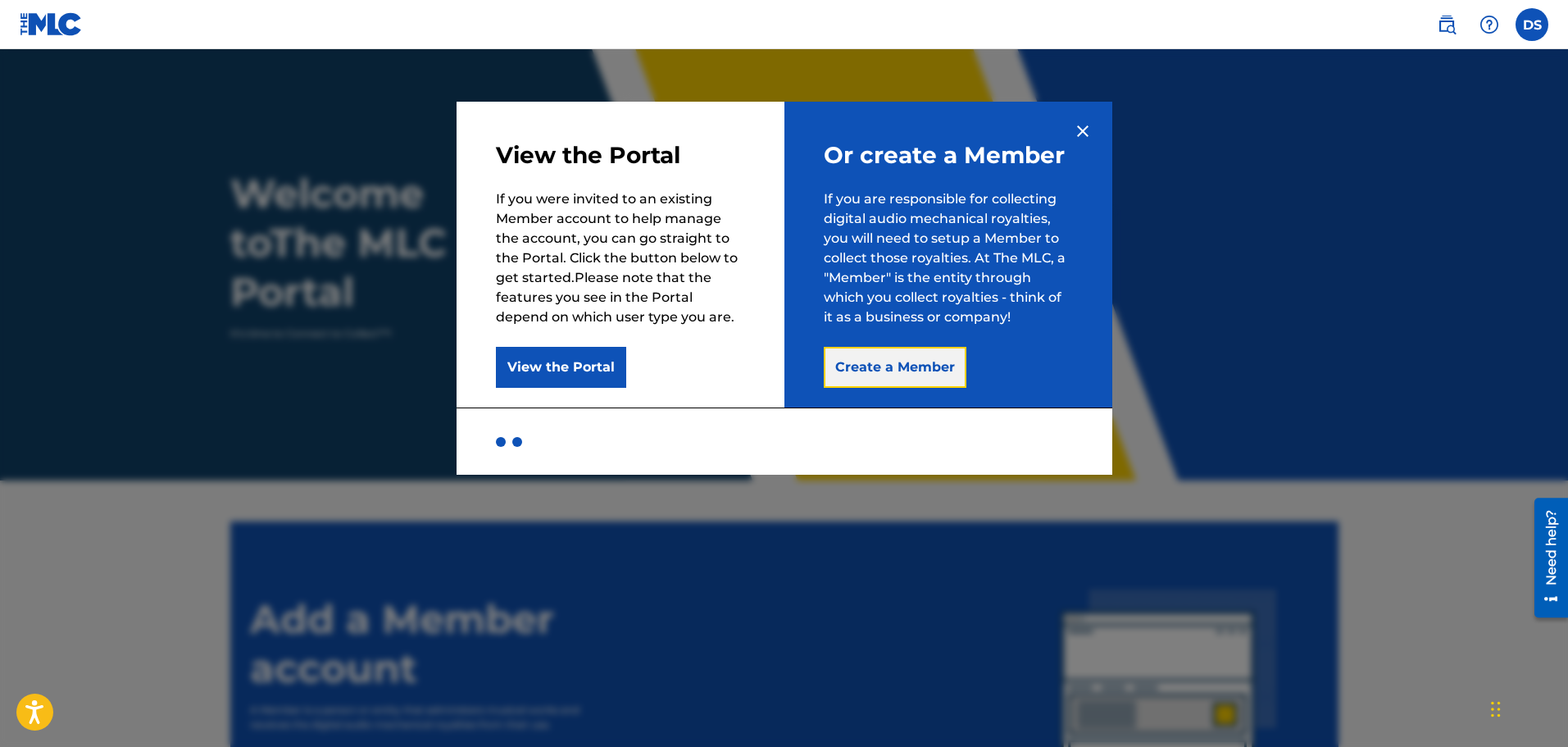
click at [886, 367] on button "Create a Member" at bounding box center [894, 366] width 142 height 41
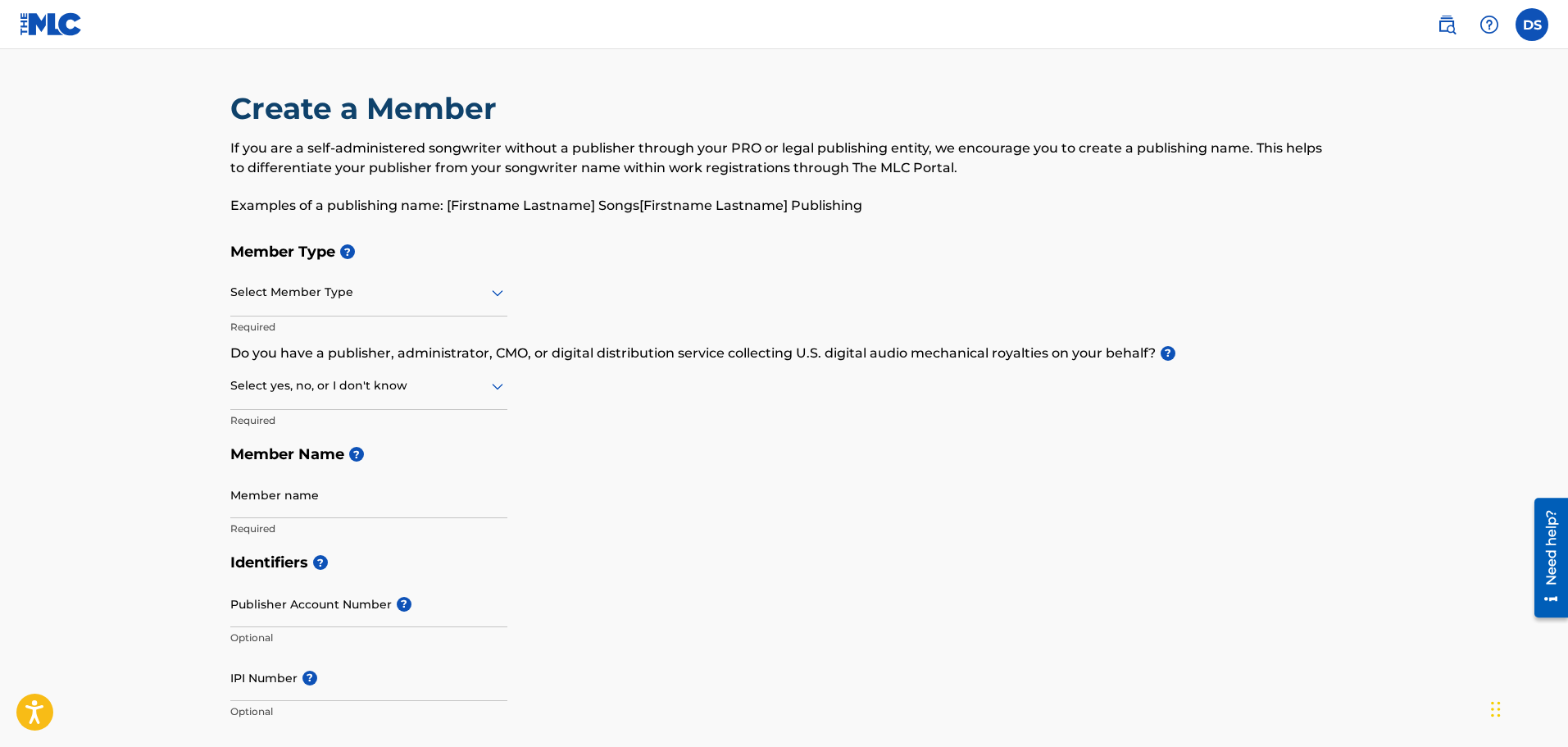
click at [432, 288] on div at bounding box center [368, 292] width 277 height 20
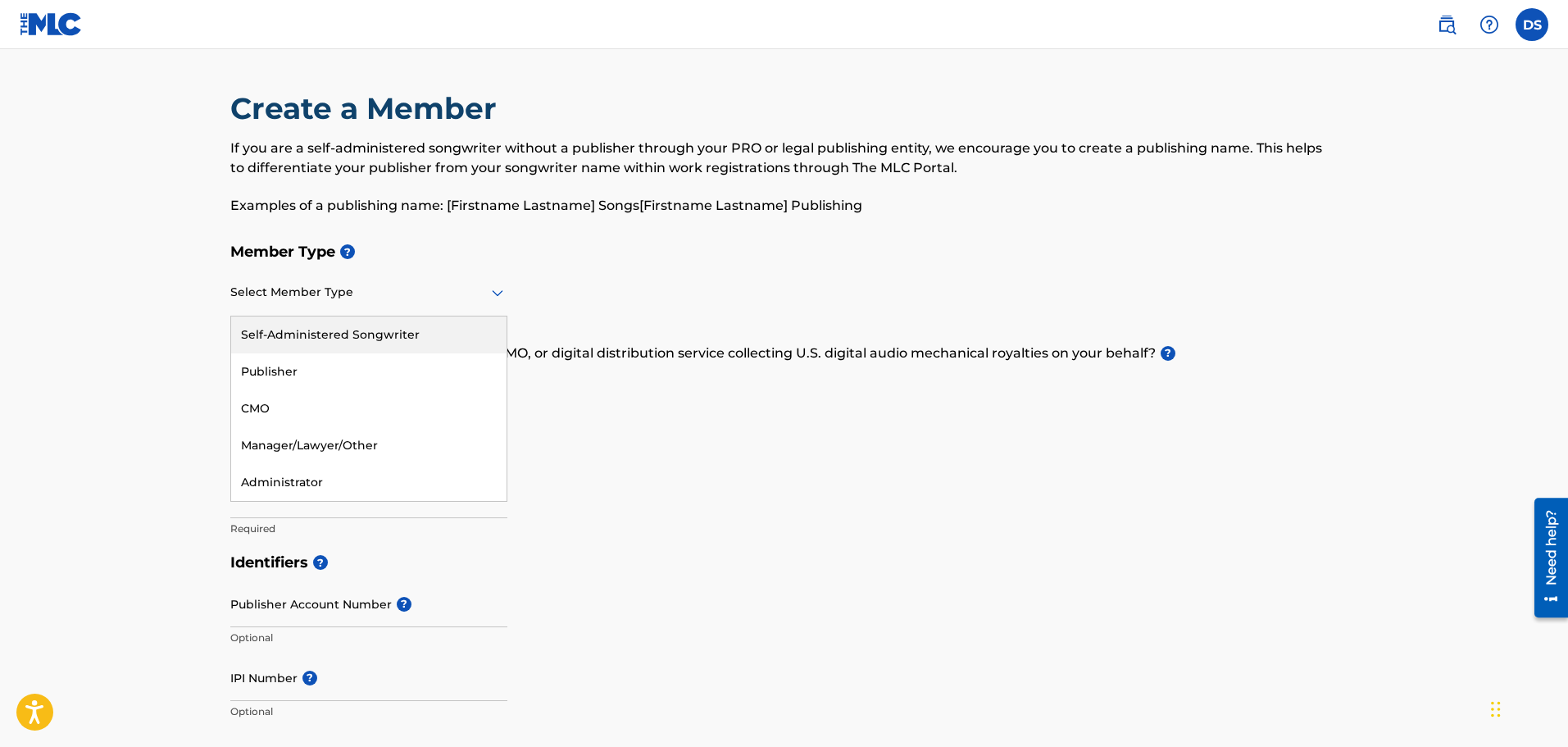
click at [346, 337] on div "Self-Administered Songwriter" at bounding box center [368, 335] width 276 height 37
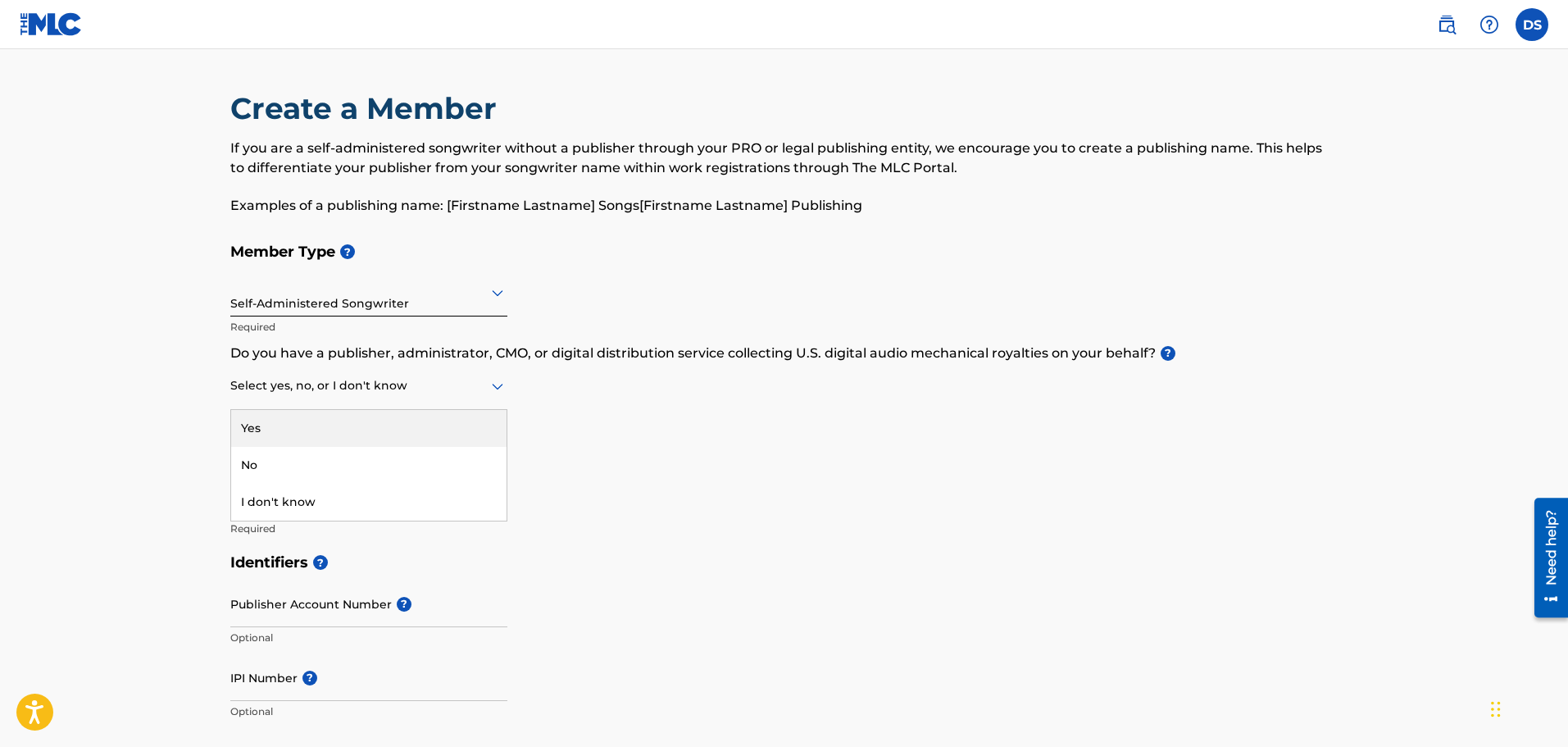
click at [474, 390] on div at bounding box center [368, 384] width 277 height 20
click at [248, 468] on div "No" at bounding box center [368, 465] width 276 height 37
click at [302, 496] on input "Member name" at bounding box center [368, 494] width 277 height 47
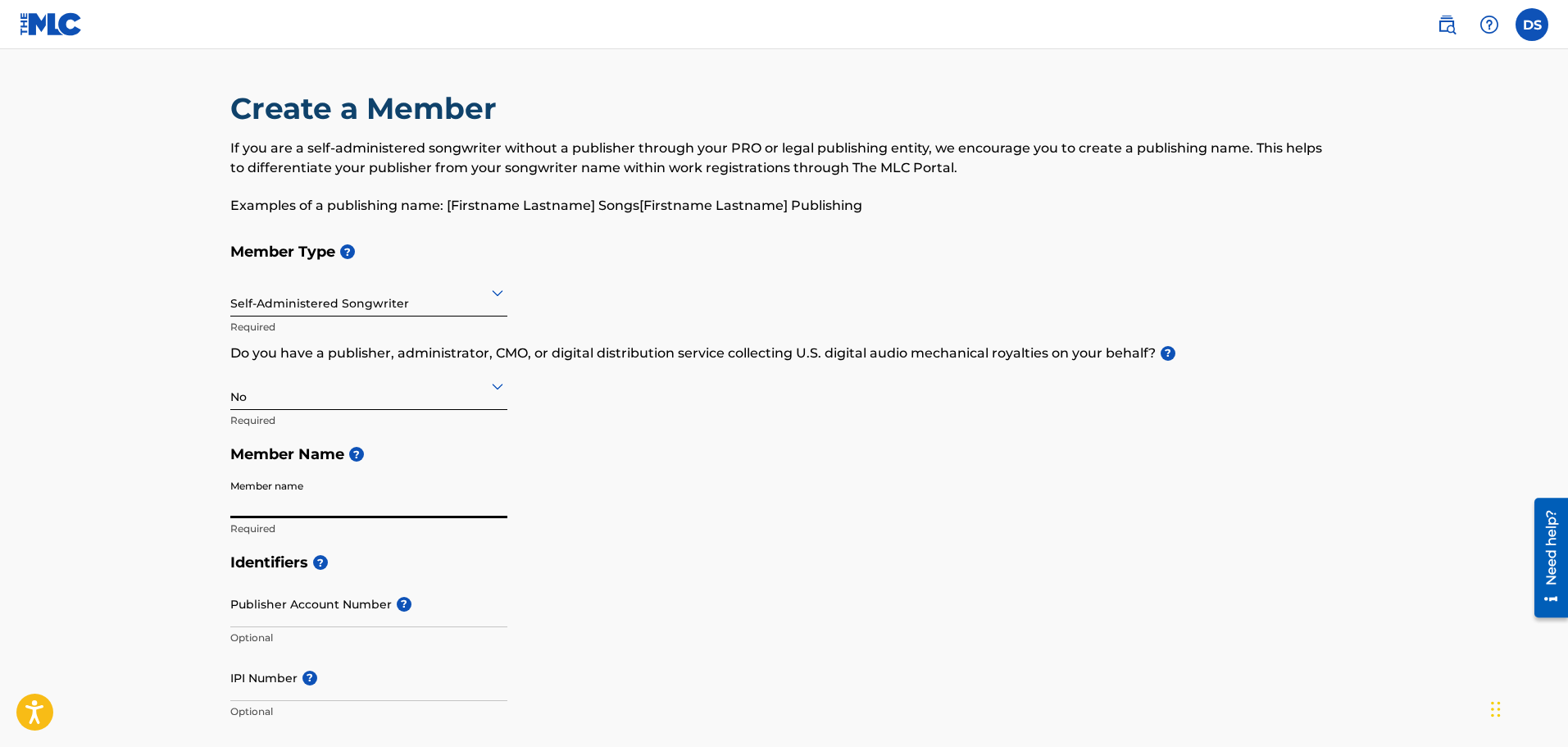
type input "David Sellars"
type input "[STREET_ADDRESS]"
click at [720, 510] on div "Member Type ? Self-Administered Songwriter Required Do you have a publisher, ad…" at bounding box center [784, 390] width 1108 height 311
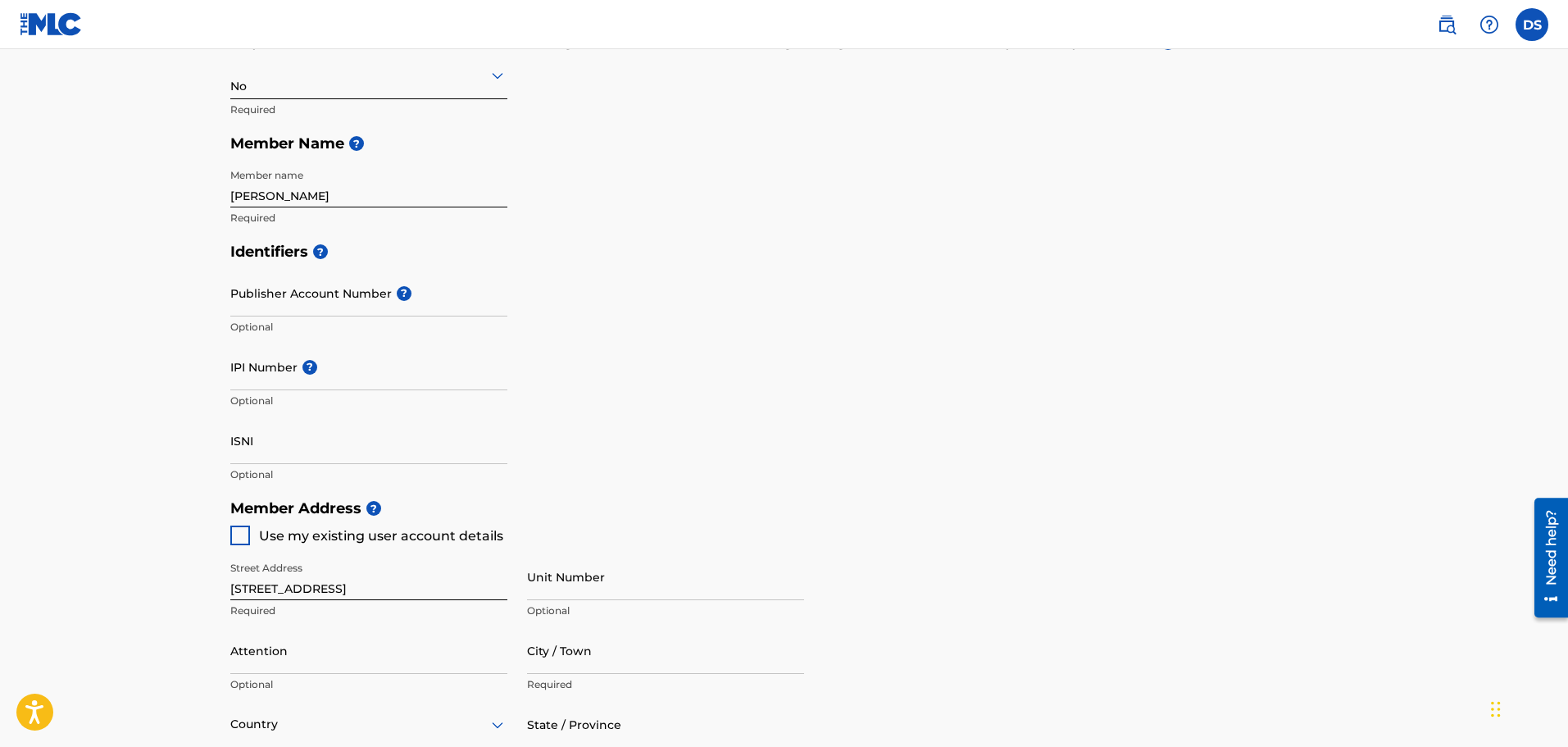
scroll to position [328, 0]
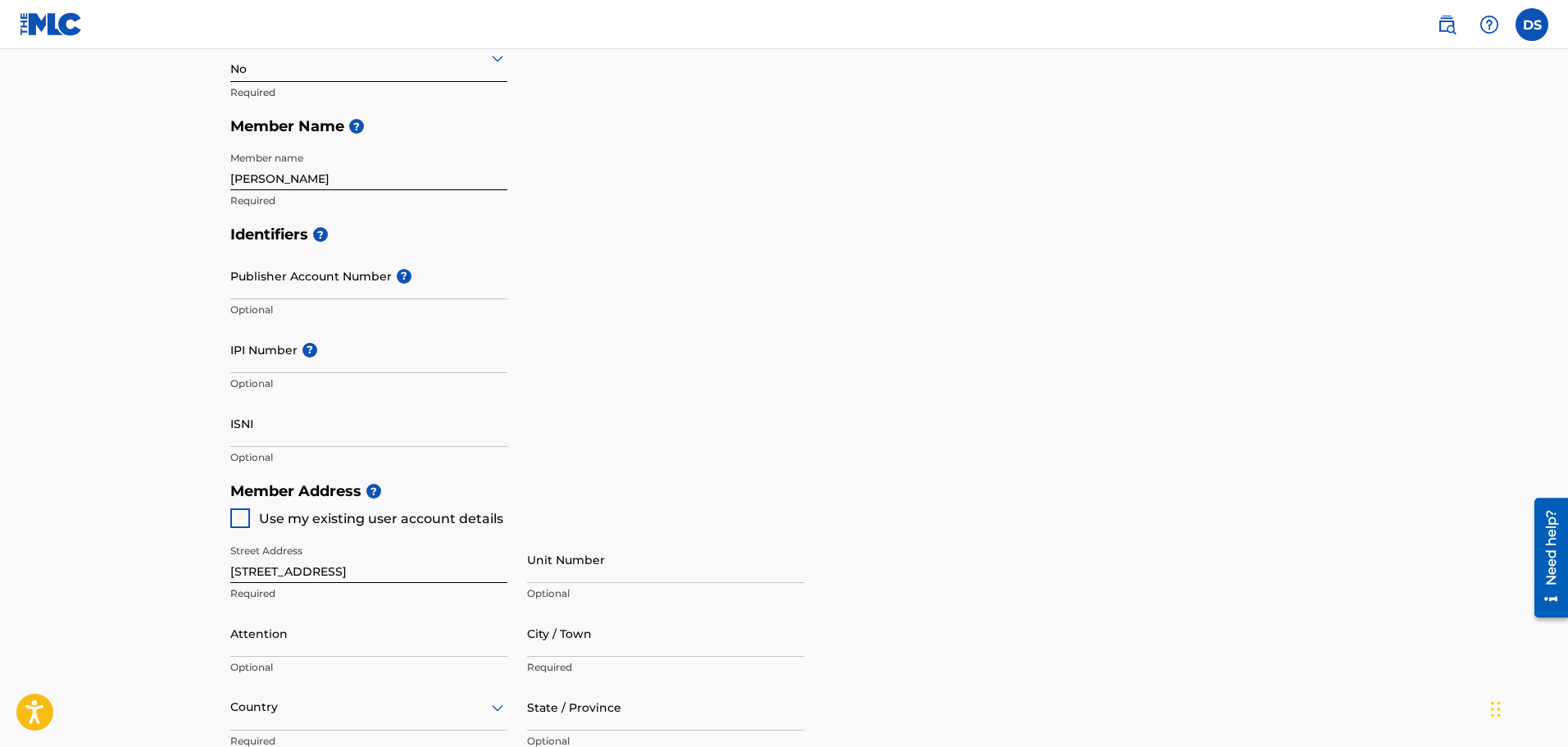
click at [240, 519] on div at bounding box center [240, 518] width 20 height 20
type input "LEANDER"
type input "78641"
type input "337"
type input "5402874"
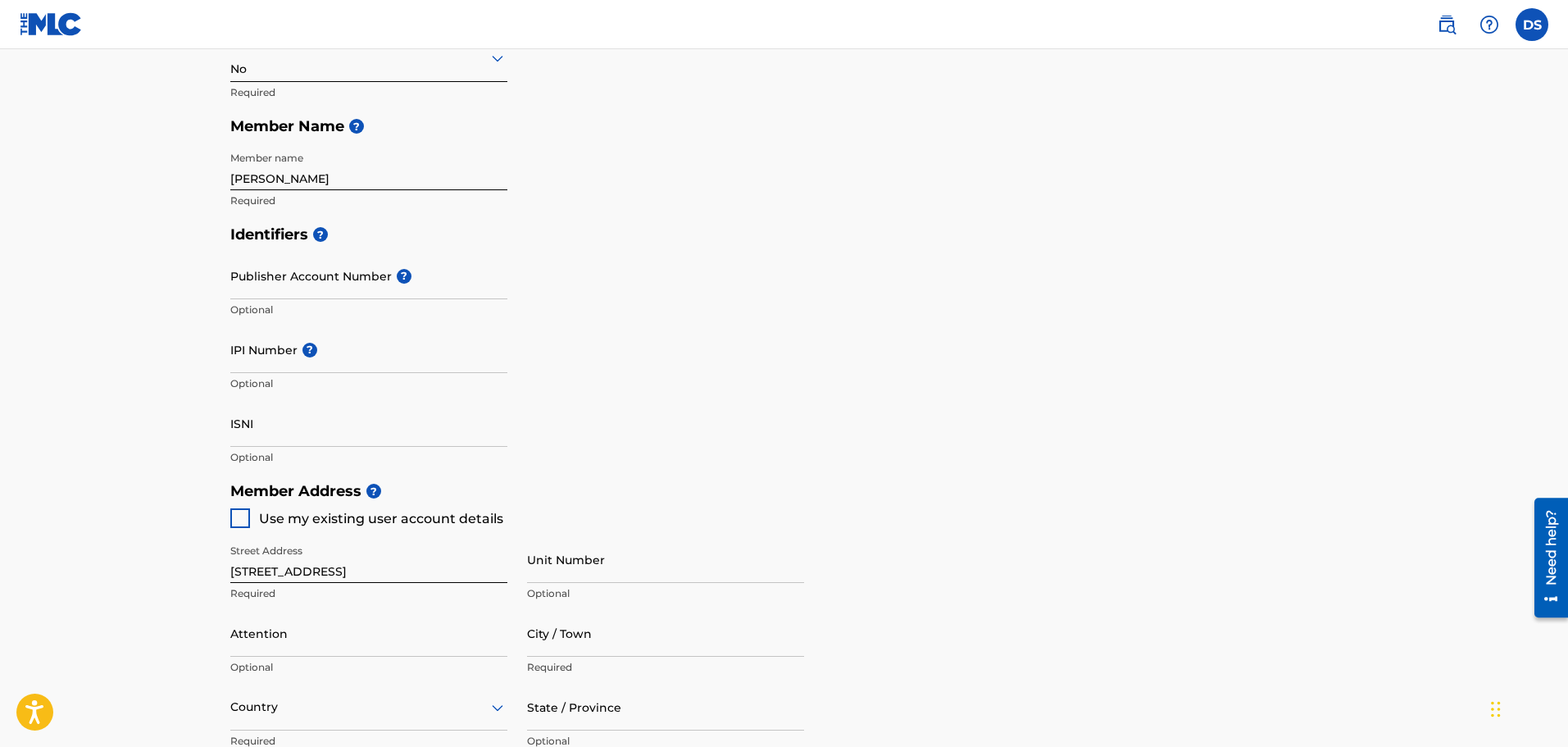
type input "[EMAIL_ADDRESS][DOMAIN_NAME]"
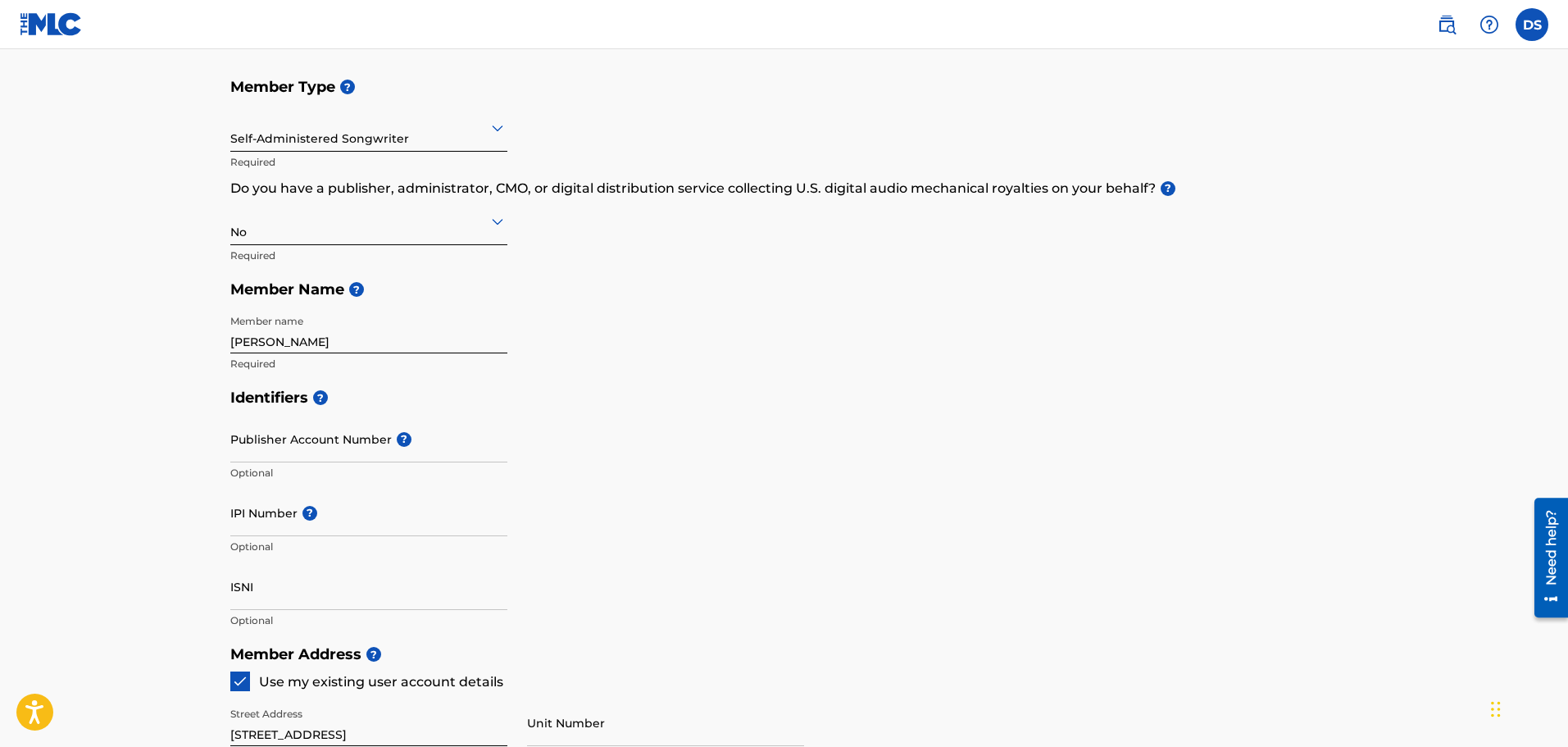
scroll to position [164, 0]
click at [775, 334] on div "Member Type ? Self-Administered Songwriter Required Do you have a publisher, ad…" at bounding box center [784, 226] width 1108 height 311
click at [1006, 358] on div "Member Type ? Self-Administered Songwriter Required Do you have a publisher, ad…" at bounding box center [784, 226] width 1108 height 311
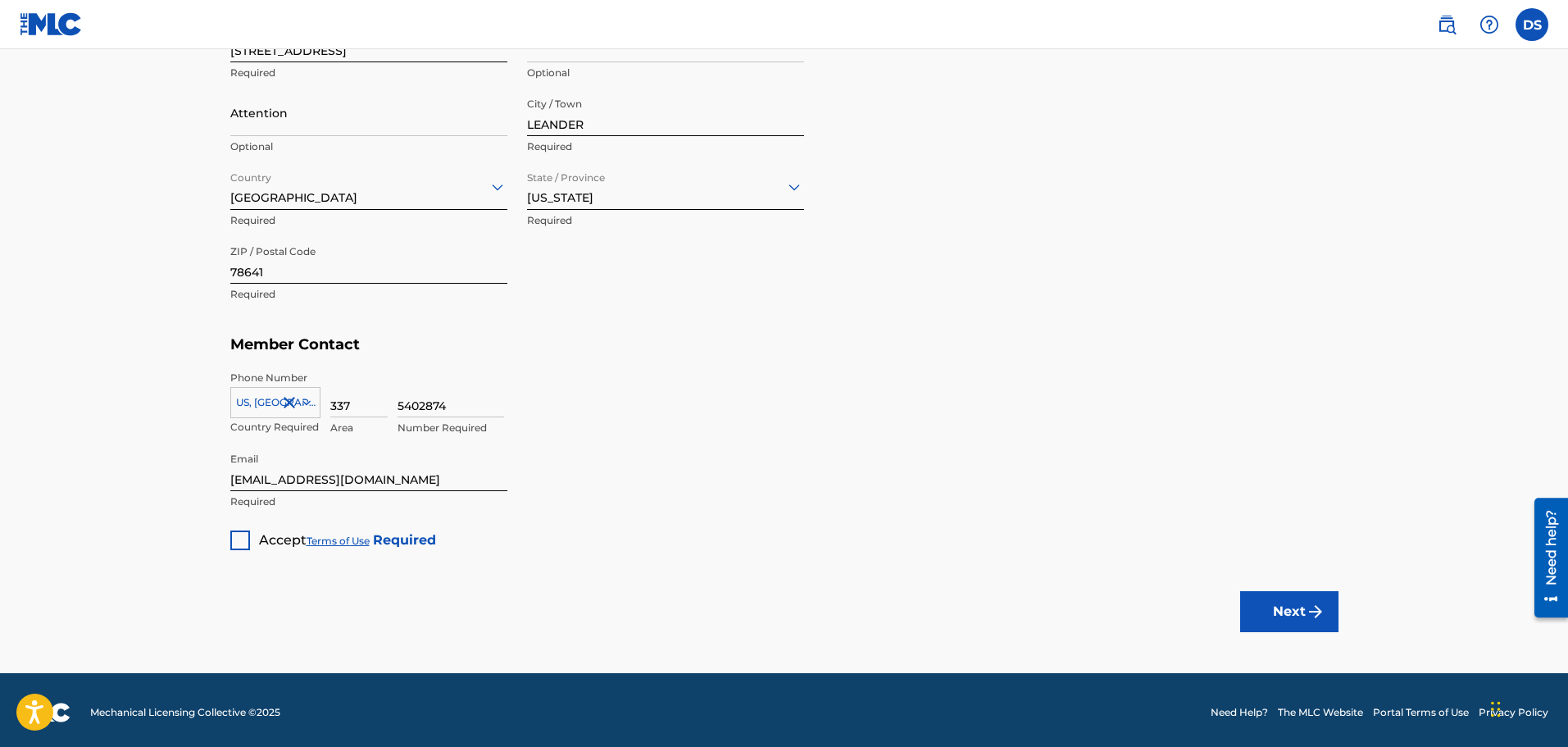
scroll to position [853, 0]
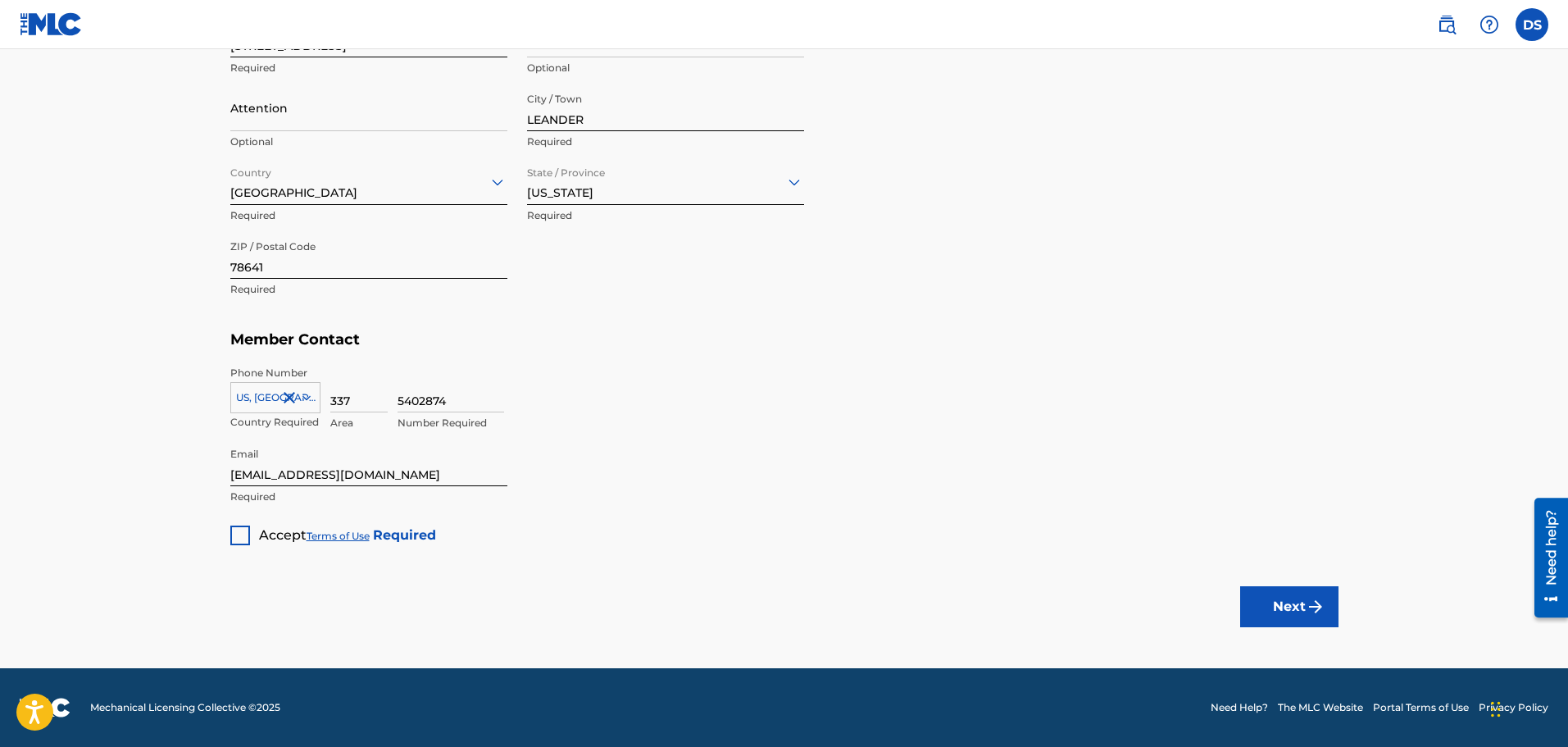
click at [247, 534] on div at bounding box center [240, 535] width 20 height 20
click at [1305, 609] on button "Next" at bounding box center [1289, 606] width 98 height 41
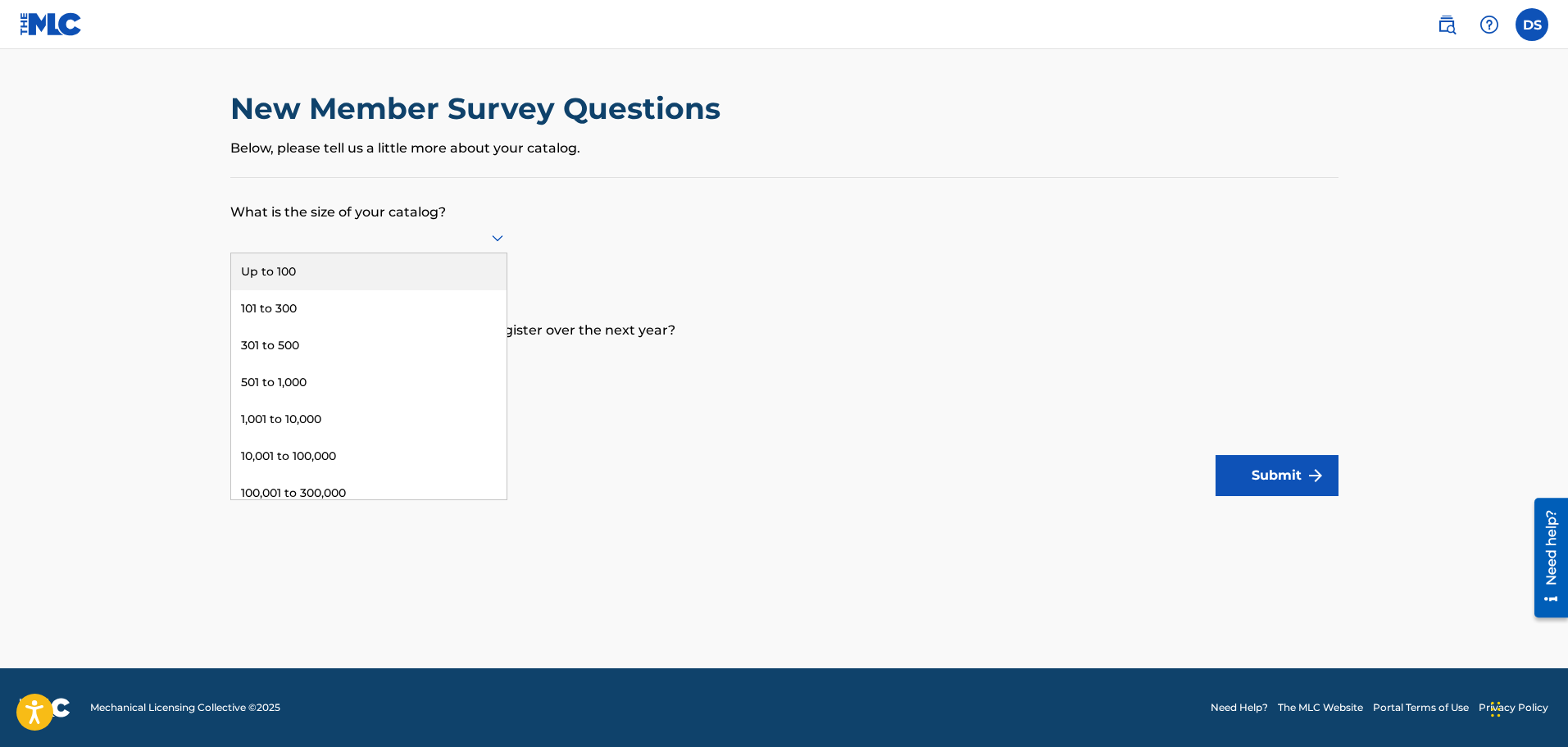
click at [465, 236] on div at bounding box center [368, 237] width 277 height 20
click at [266, 264] on div "Up to 100" at bounding box center [368, 271] width 276 height 37
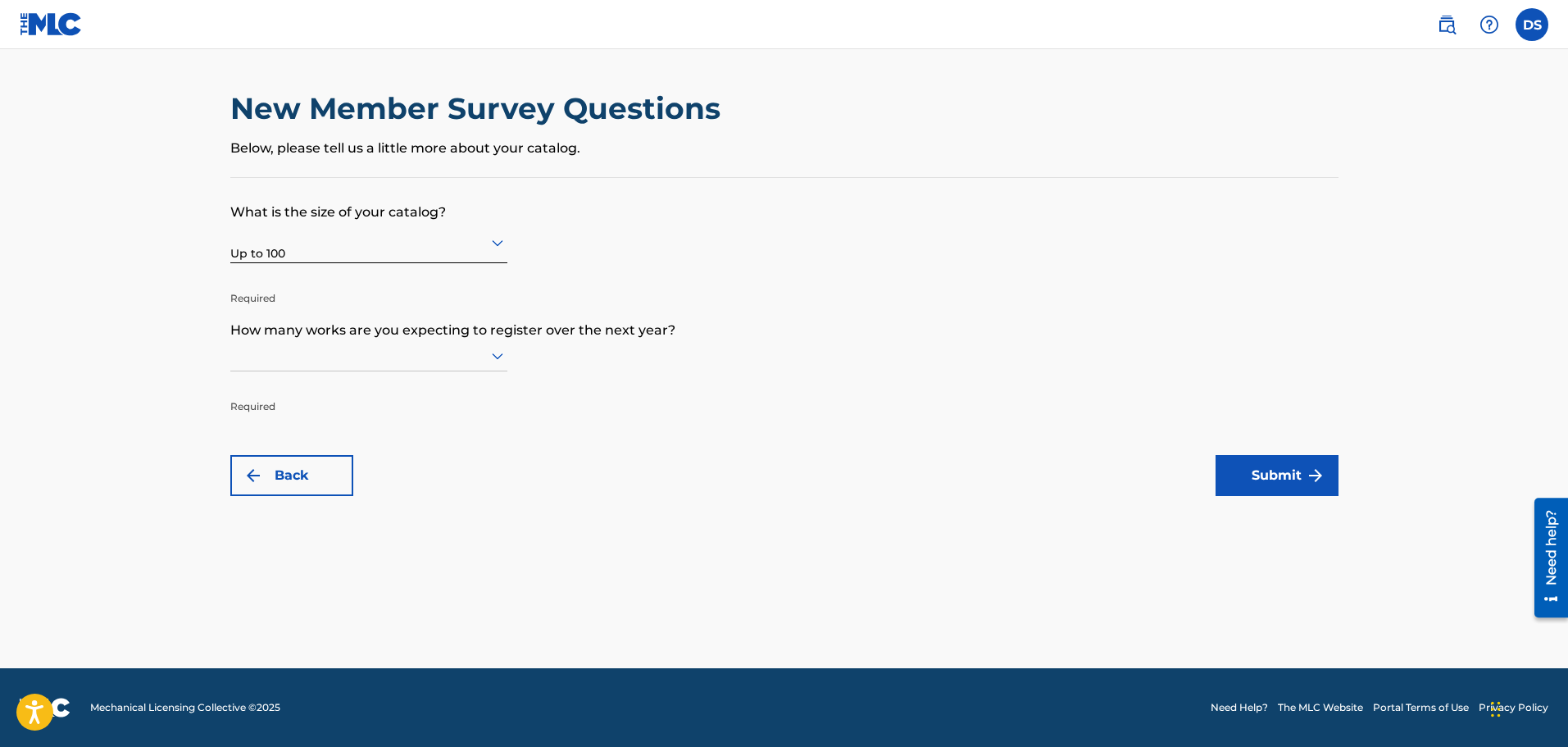
click at [491, 353] on icon at bounding box center [497, 356] width 11 height 7
click at [270, 387] on div "Up to 100" at bounding box center [368, 389] width 276 height 37
click at [1255, 473] on button "Submit" at bounding box center [1277, 475] width 123 height 41
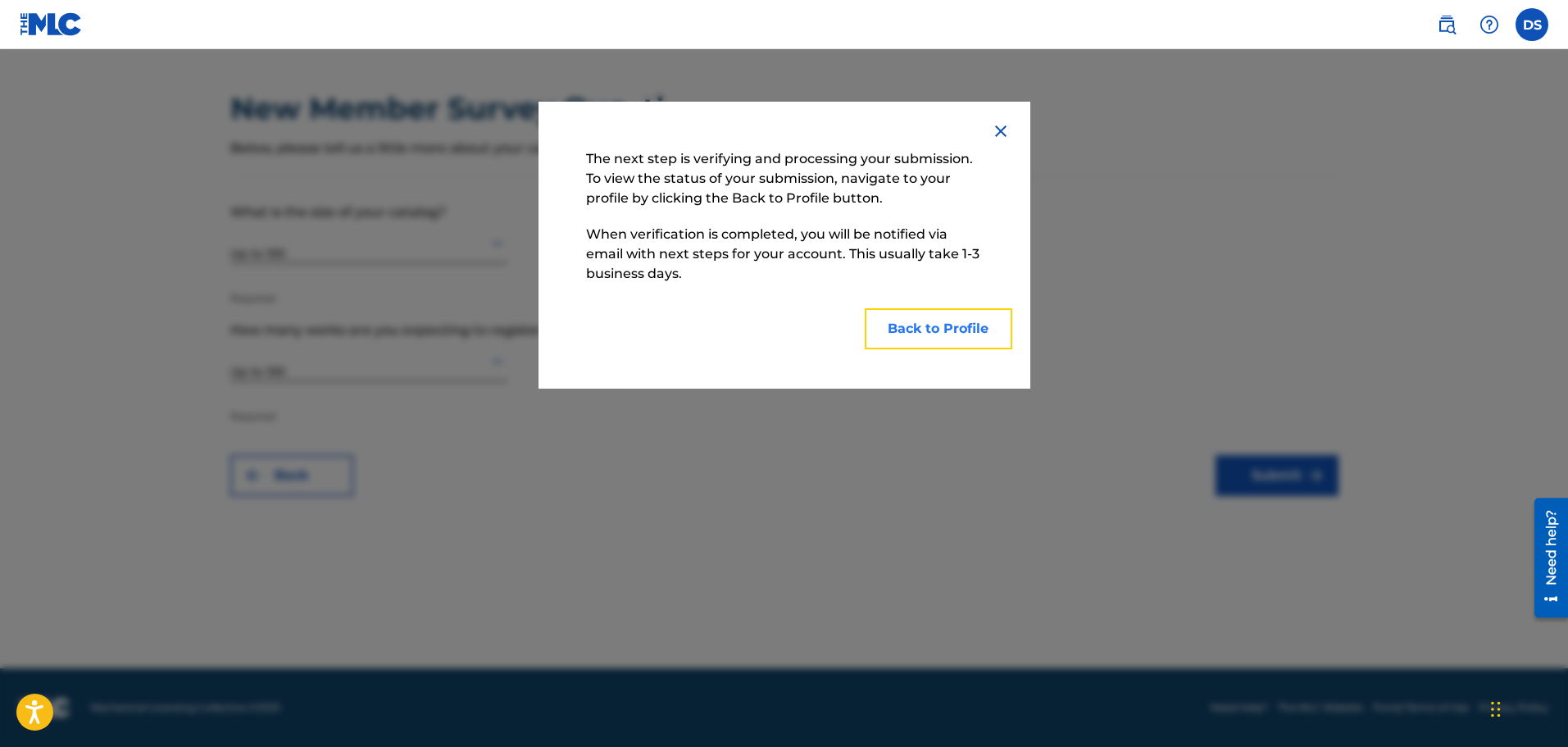
click at [916, 333] on button "Back to Profile" at bounding box center [938, 328] width 148 height 41
